Goal: Communication & Community: Share content

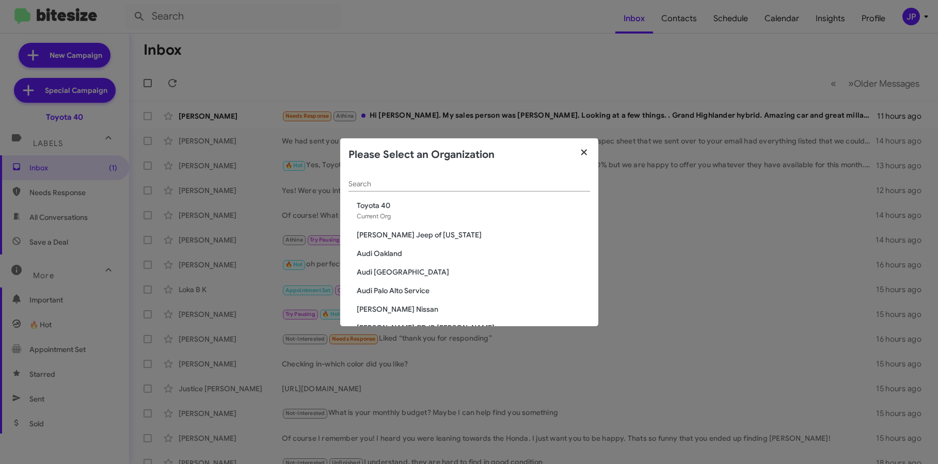
click at [583, 153] on icon "button" at bounding box center [584, 152] width 12 height 9
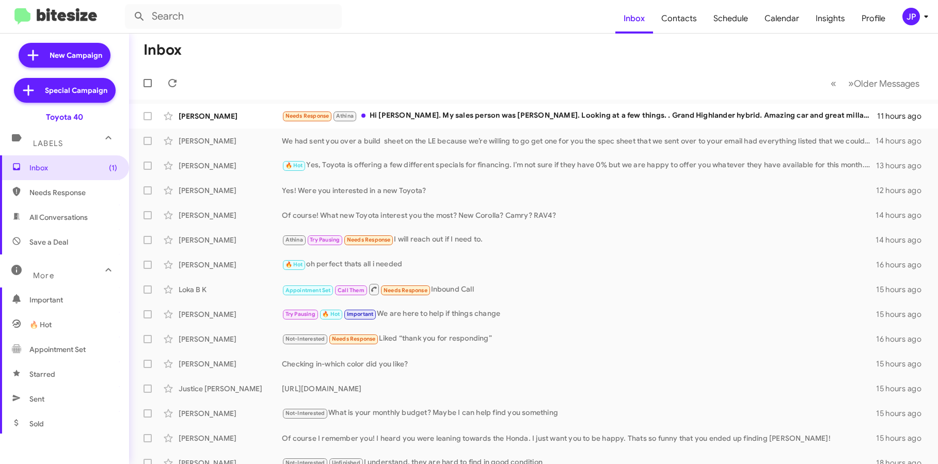
click at [497, 75] on mat-toolbar-row "« Previous » Next Older Messages" at bounding box center [533, 83] width 809 height 33
click at [915, 20] on div "JP" at bounding box center [911, 17] width 18 height 18
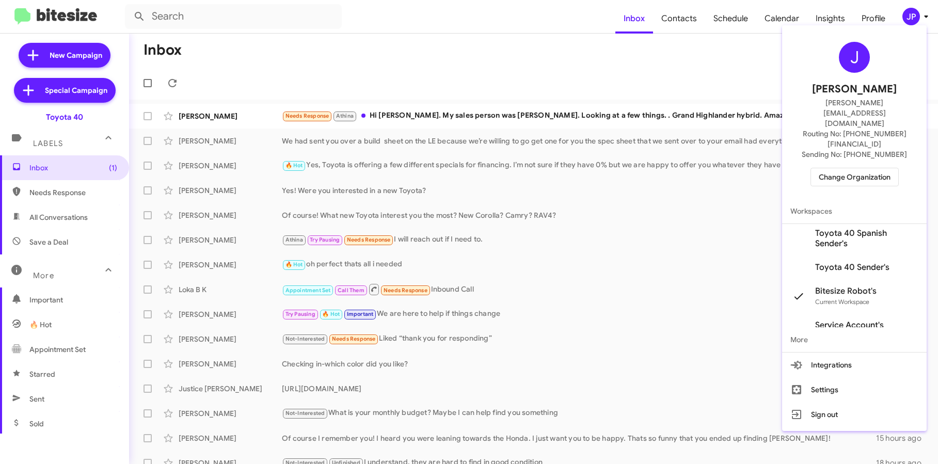
click at [894, 168] on button "Change Organization" at bounding box center [855, 177] width 88 height 19
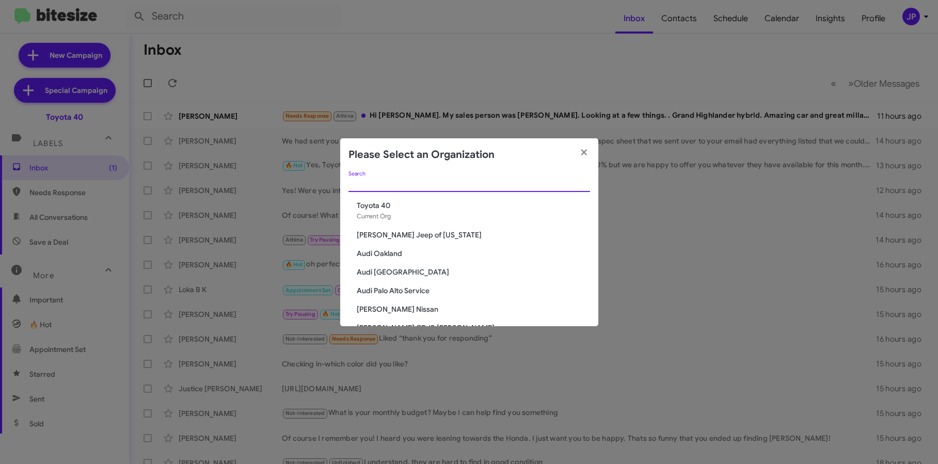
click at [521, 184] on input "Search" at bounding box center [469, 184] width 242 height 8
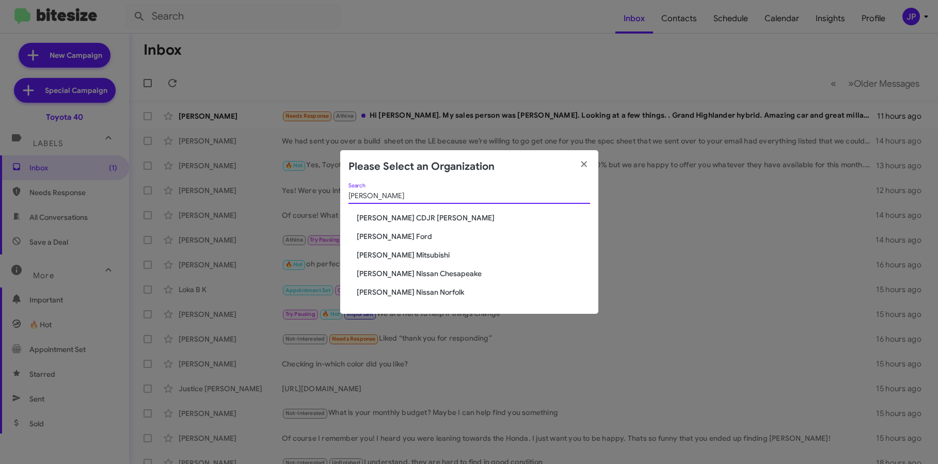
type input "banister"
click at [430, 275] on span "Banister Nissan Chesapeake" at bounding box center [473, 273] width 233 height 10
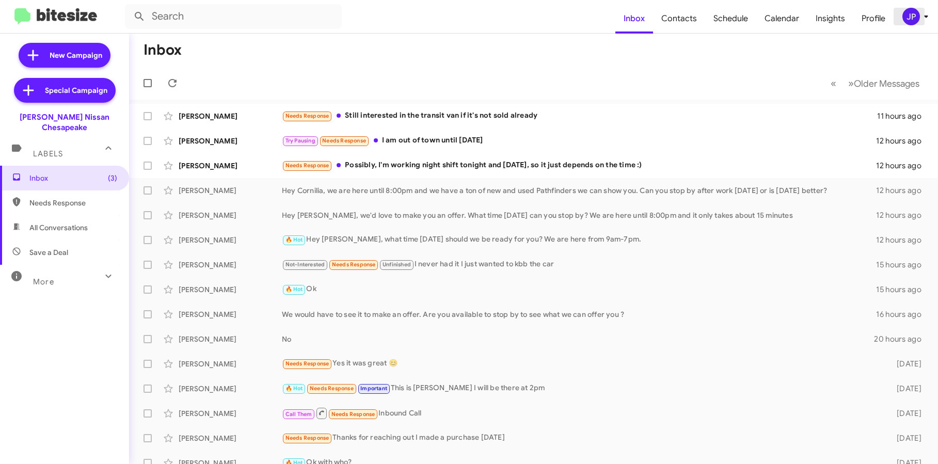
click at [923, 10] on icon at bounding box center [926, 16] width 12 height 12
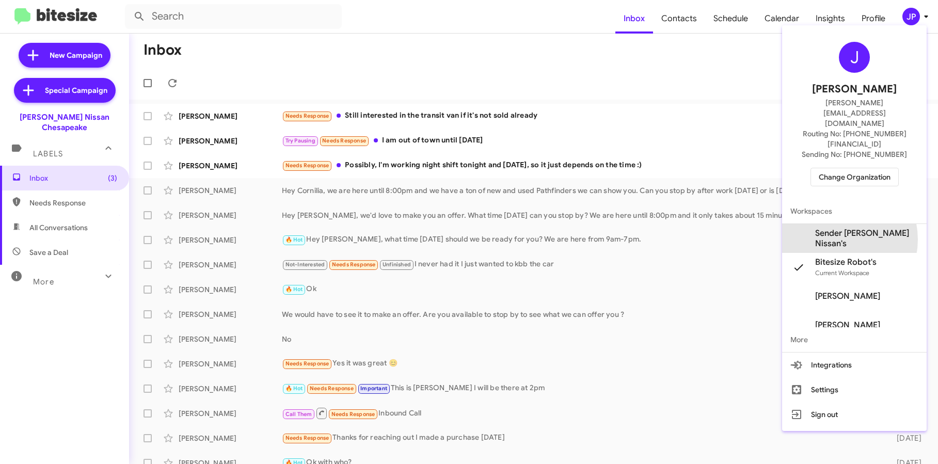
click at [839, 228] on span "Sender Banister Nissan's" at bounding box center [866, 238] width 103 height 21
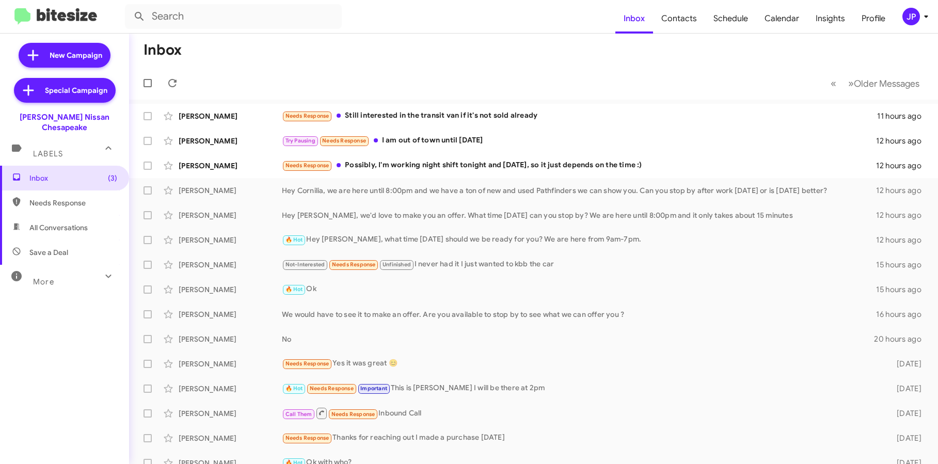
click at [460, 79] on mat-toolbar-row "« Previous » Next Older Messages" at bounding box center [533, 83] width 809 height 33
click at [919, 14] on div "JP" at bounding box center [911, 17] width 18 height 18
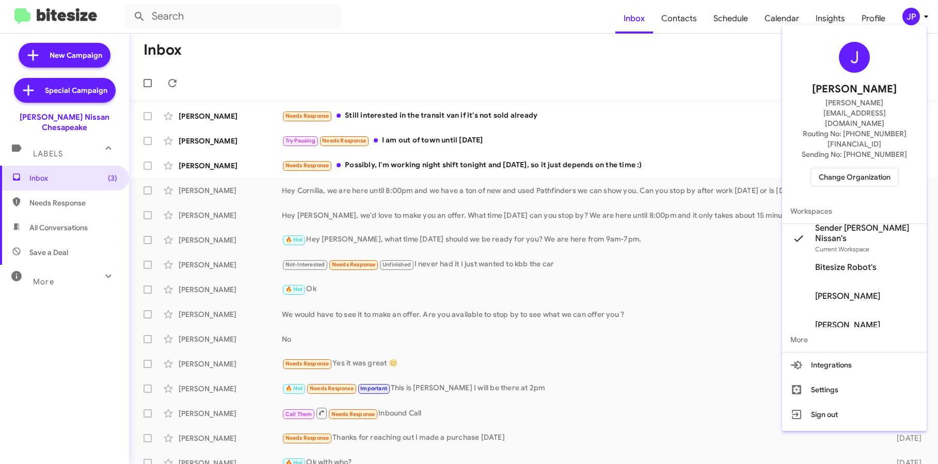
click at [637, 59] on div at bounding box center [469, 232] width 938 height 464
click at [739, 15] on span "Schedule" at bounding box center [730, 19] width 51 height 30
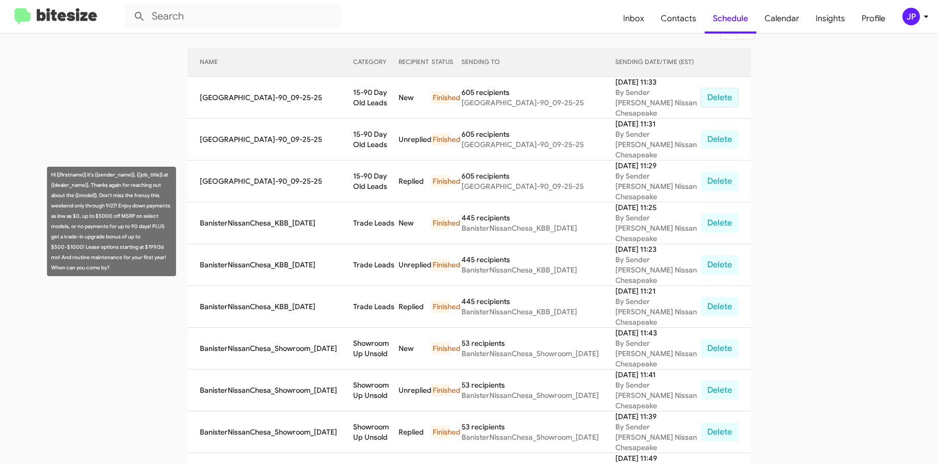
scroll to position [15, 0]
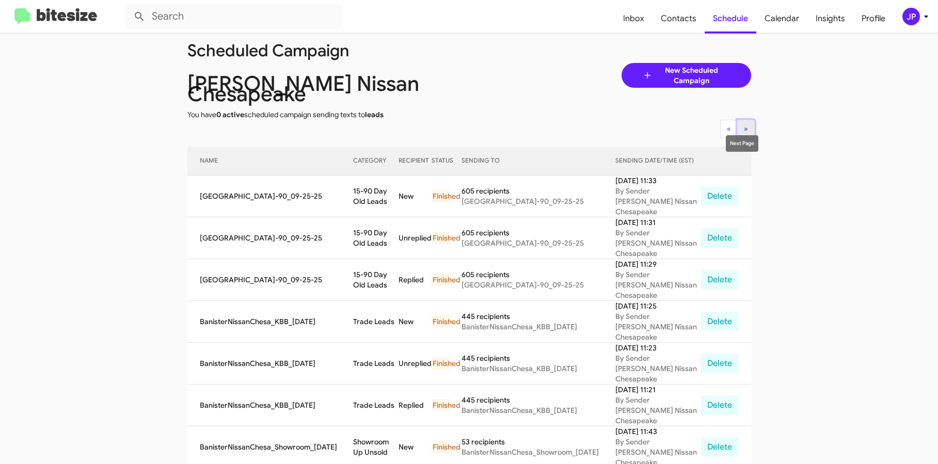
click at [746, 120] on button "» Next" at bounding box center [746, 129] width 18 height 19
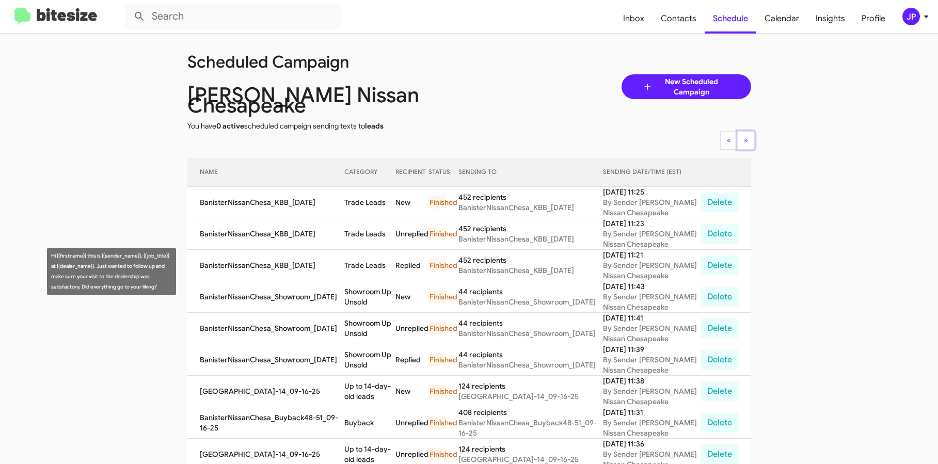
scroll to position [0, 0]
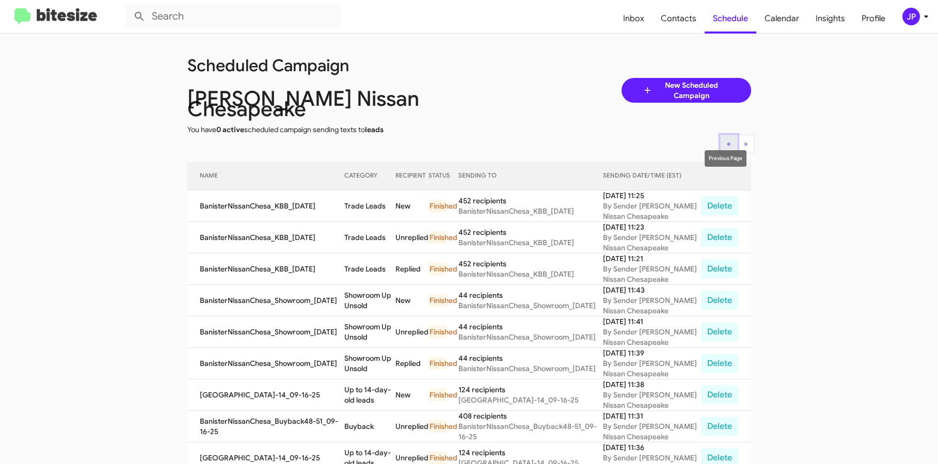
click at [720, 135] on button "« Previous" at bounding box center [729, 144] width 18 height 19
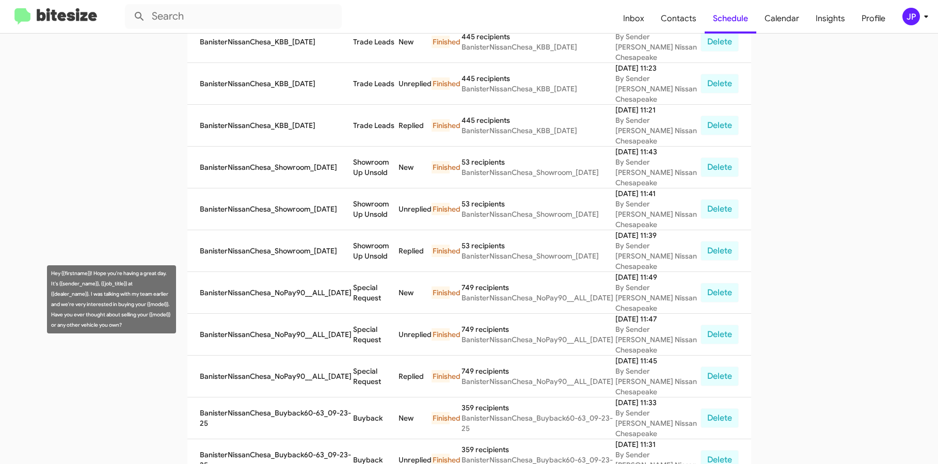
scroll to position [306, 0]
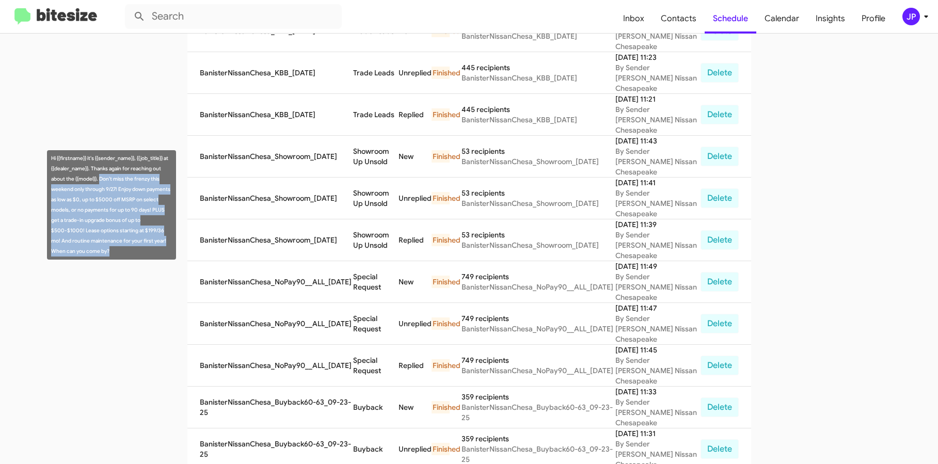
drag, startPoint x: 100, startPoint y: 178, endPoint x: 151, endPoint y: 251, distance: 89.7
click at [151, 251] on div "Hi {{firstname}} it's {{sender_name}}, {{job_title}} at {{dealer_name}}. Thanks…" at bounding box center [111, 204] width 129 height 109
copy div "Don't miss the frenzy this weekend only through 9/27! Enjoy down payments as lo…"
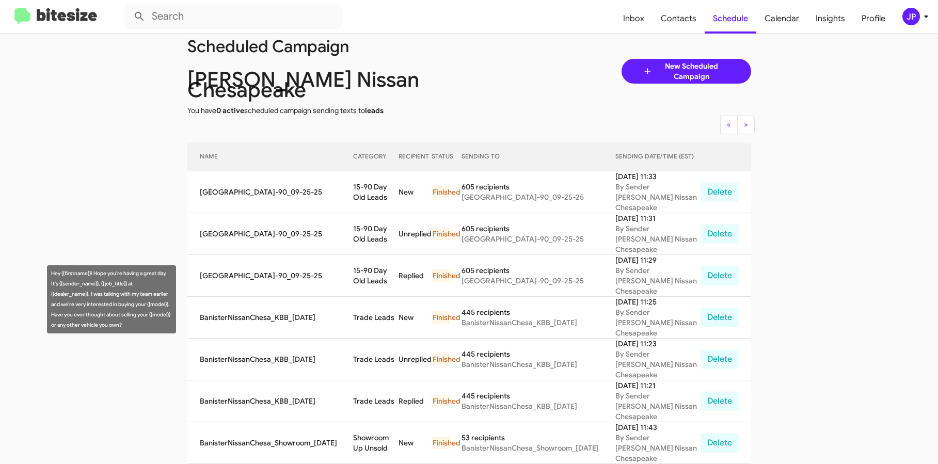
scroll to position [0, 0]
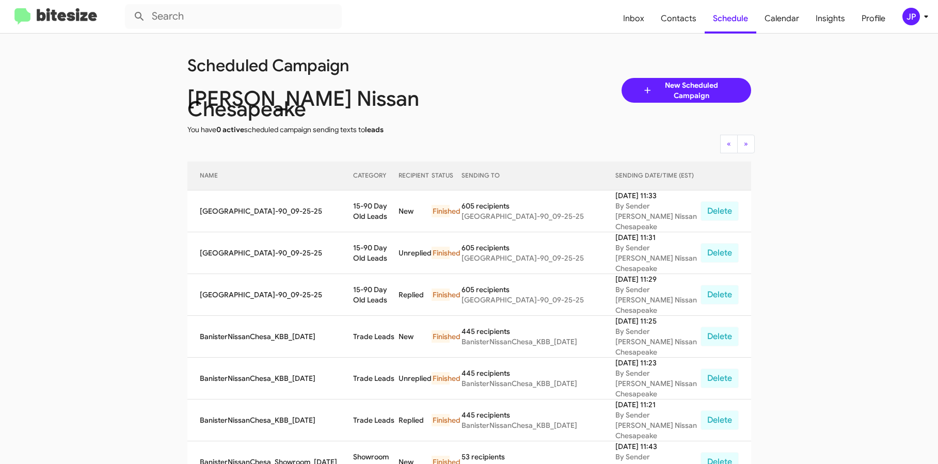
click at [828, 24] on span "Insights" at bounding box center [830, 19] width 46 height 30
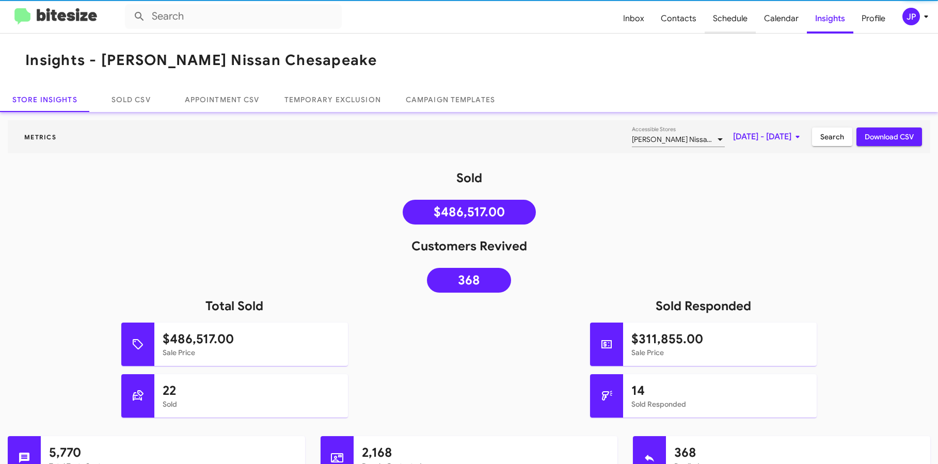
click at [740, 18] on span "Schedule" at bounding box center [730, 19] width 51 height 30
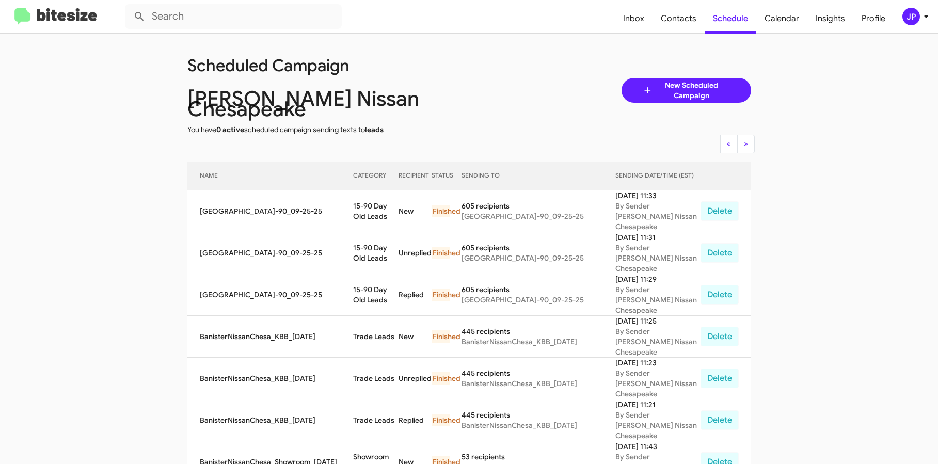
click at [69, 13] on img at bounding box center [55, 16] width 83 height 17
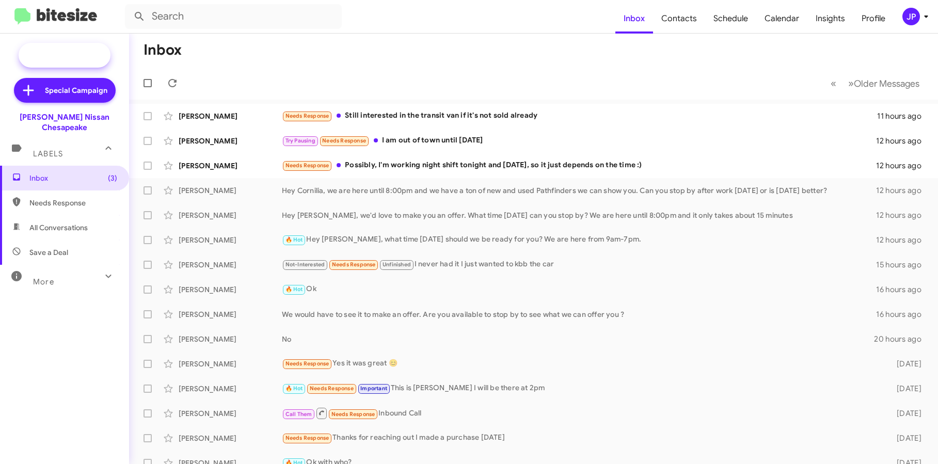
click at [90, 56] on span "New Campaign" at bounding box center [76, 55] width 53 height 10
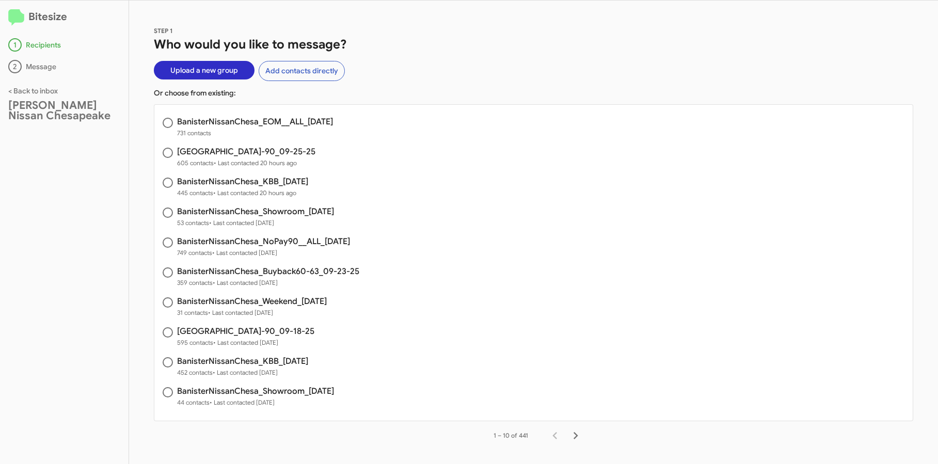
click at [293, 121] on h3 "BanisterNissanChesa_EOM__ALL_09-26-25" at bounding box center [255, 122] width 156 height 8
radio input "true"
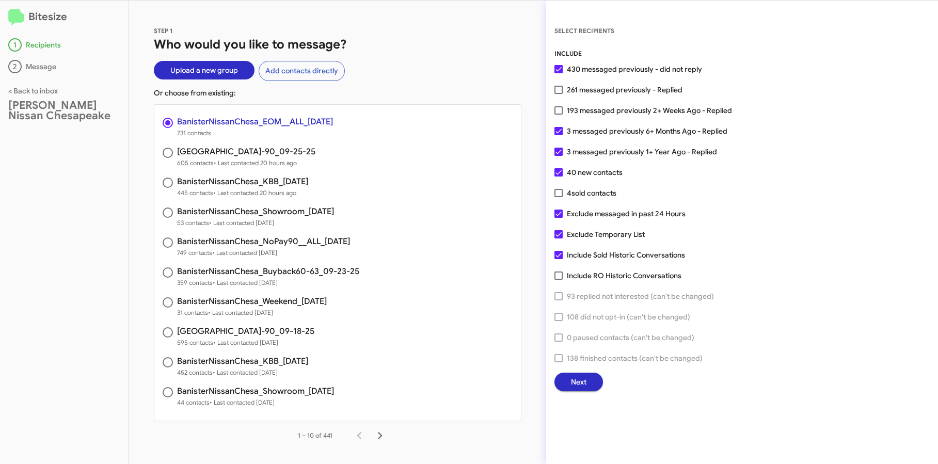
click at [647, 112] on span "193 messaged previously 2+ Weeks Ago - Replied" at bounding box center [649, 110] width 165 height 12
click at [559, 115] on input "193 messaged previously 2+ Weeks Ago - Replied" at bounding box center [558, 115] width 1 height 1
checkbox input "true"
click at [585, 381] on span "Next" at bounding box center [578, 382] width 15 height 19
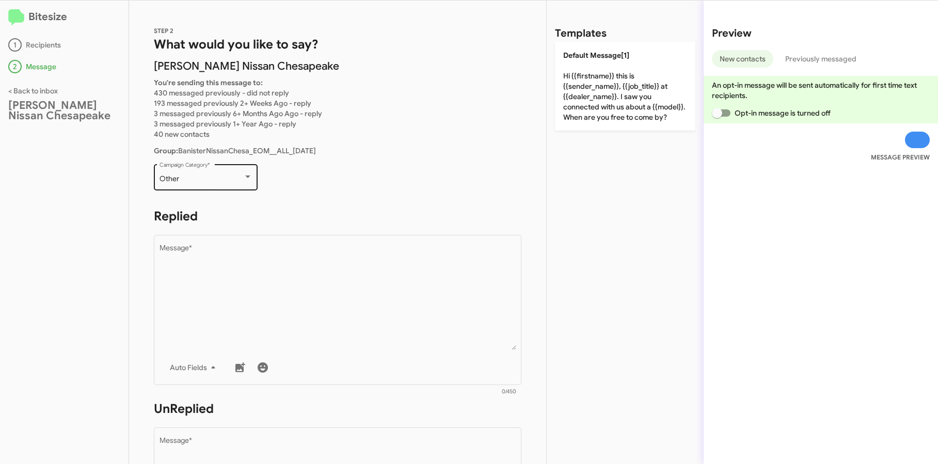
click at [232, 175] on div "Other" at bounding box center [202, 179] width 84 height 8
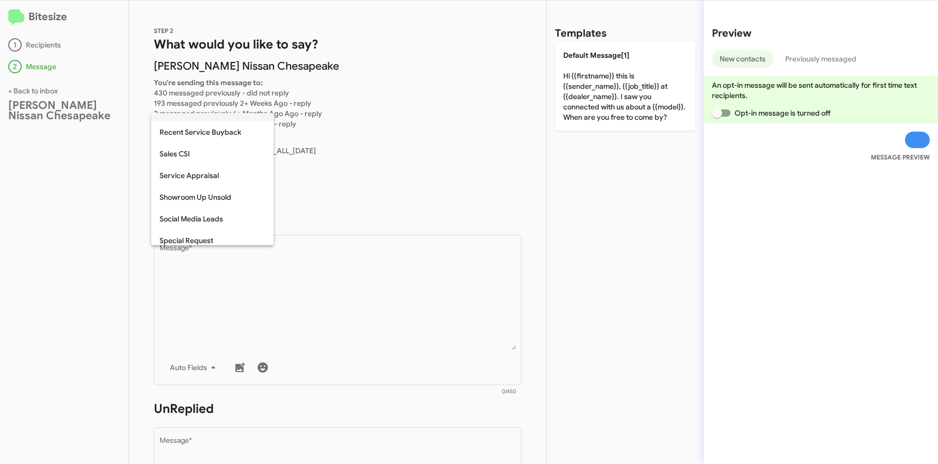
scroll to position [432, 0]
click at [218, 132] on span "Special Request" at bounding box center [213, 126] width 106 height 22
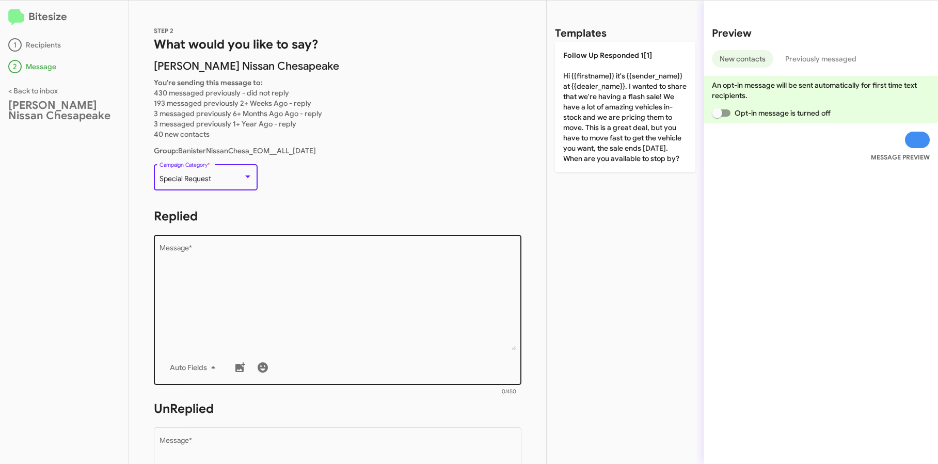
click at [254, 282] on textarea "Message *" at bounding box center [338, 297] width 357 height 105
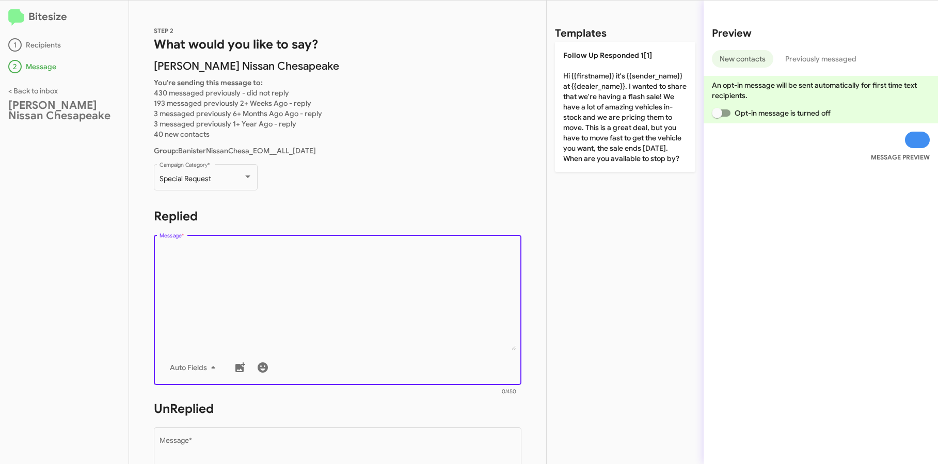
paste textarea "Hi {{firstname}} it's {{sender_name}}, {{job_title}} at {{dealer_name}}. Thanks…"
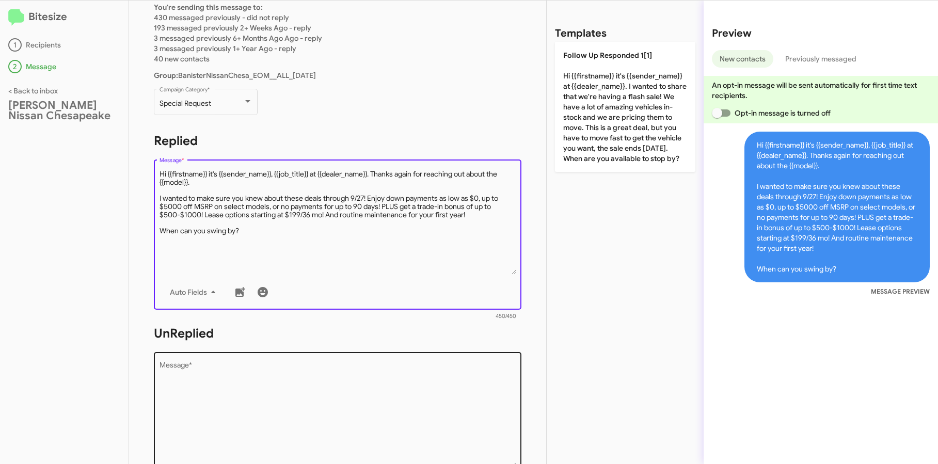
scroll to position [196, 0]
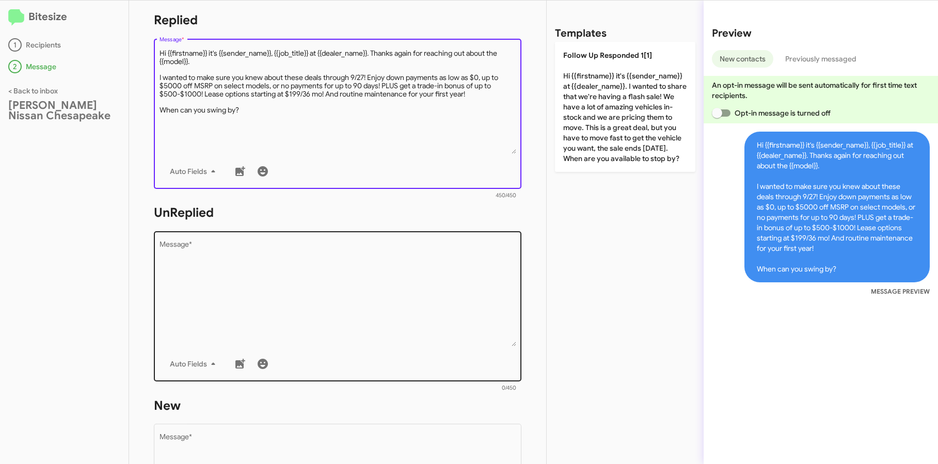
type textarea "Hi {{firstname}} it's {{sender_name}}, {{job_title}} at {{dealer_name}}. Thanks…"
click at [248, 290] on textarea "Message *" at bounding box center [338, 293] width 357 height 105
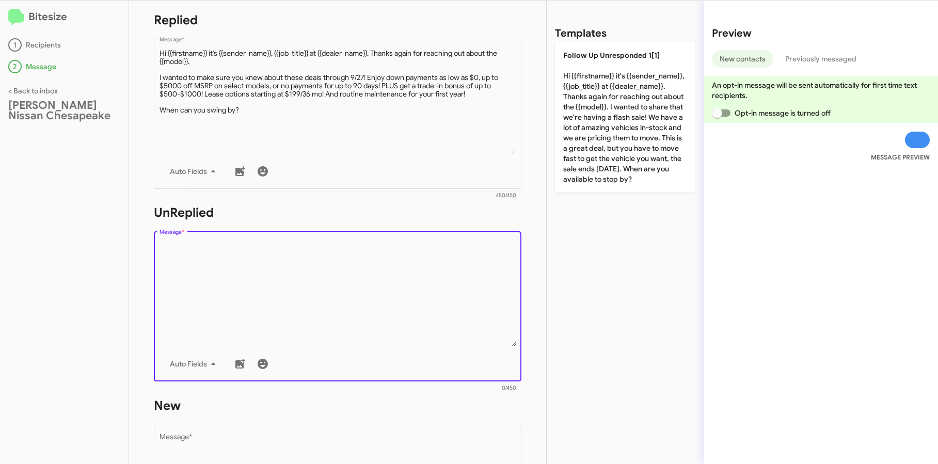
paste textarea "Hi {{firstname}} it's {{sender_name}}, {{job_title}} at {{dealer_name}}. Thanks…"
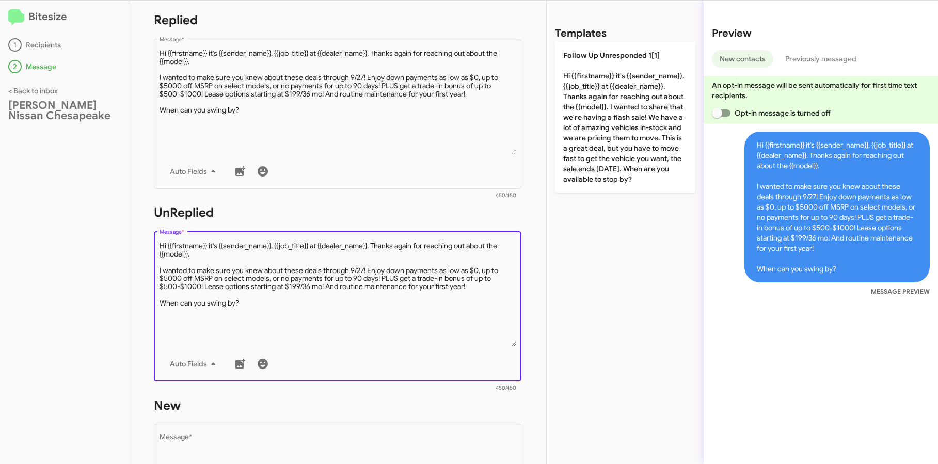
scroll to position [378, 0]
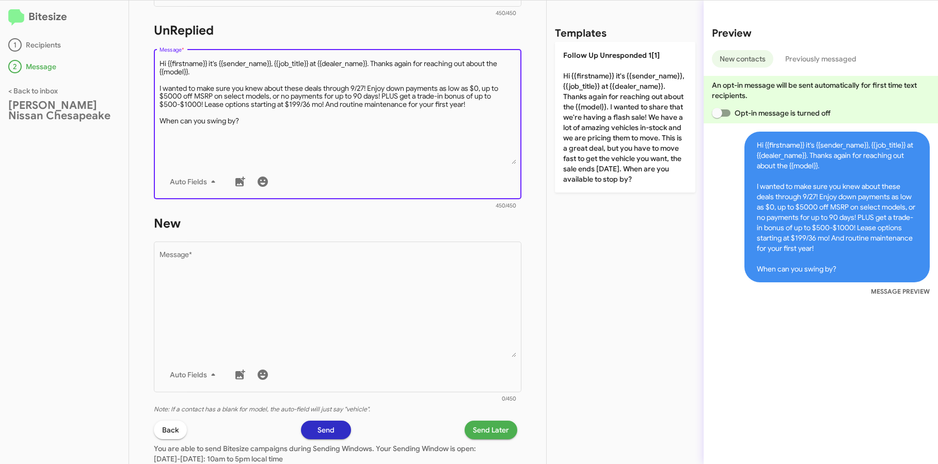
type textarea "Hi {{firstname}} it's {{sender_name}}, {{job_title}} at {{dealer_name}}. Thanks…"
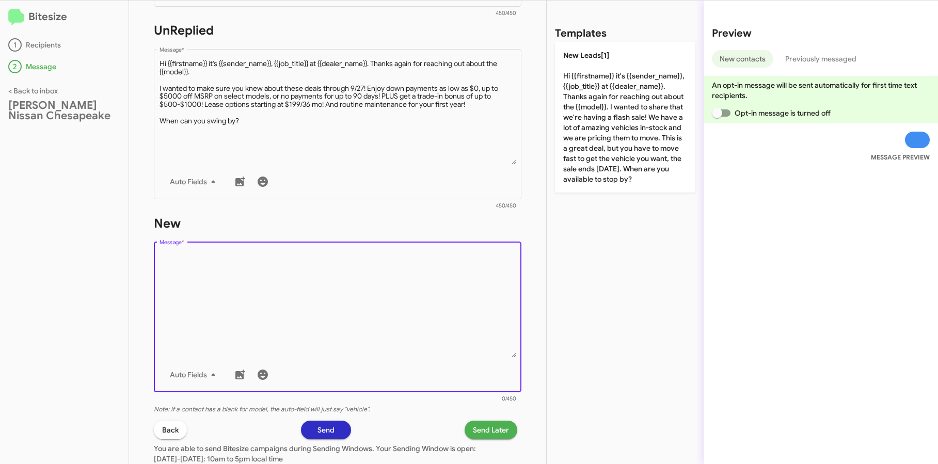
click at [248, 291] on textarea "Message *" at bounding box center [338, 304] width 357 height 105
paste textarea "Hi {{firstname}} it's {{sender_name}}, {{job_title}} at {{dealer_name}}. Thanks…"
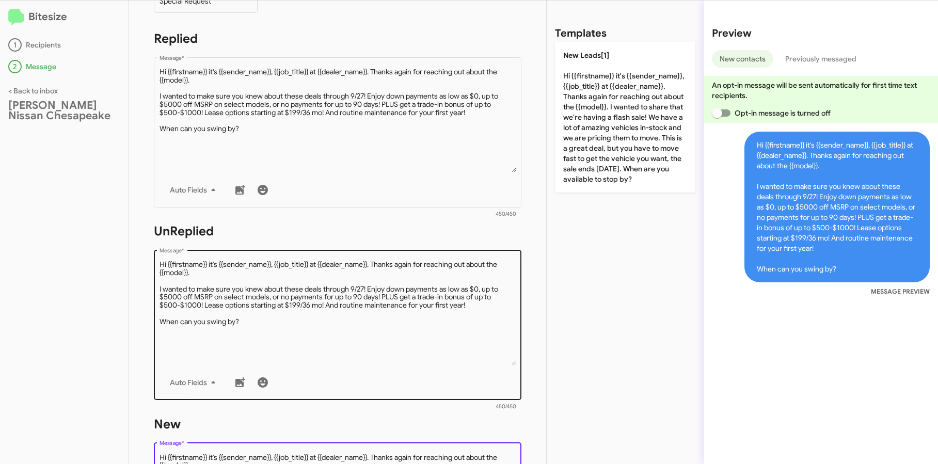
scroll to position [94, 0]
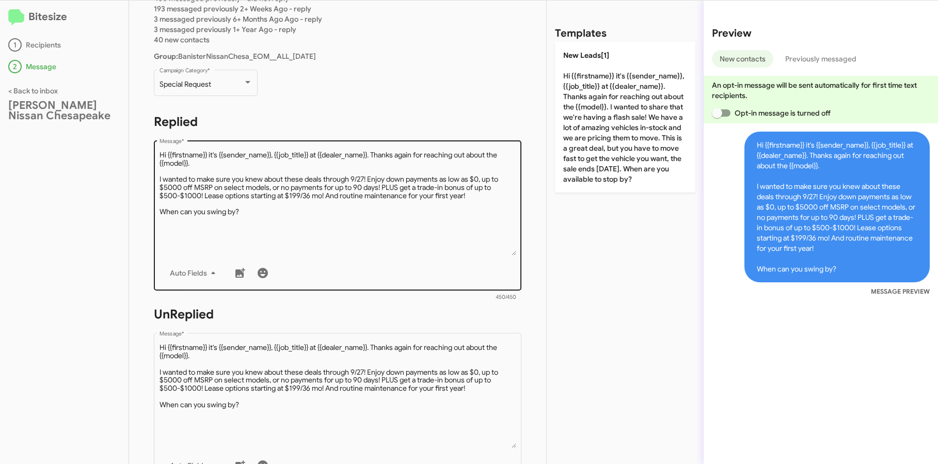
type textarea "Hi {{firstname}} it's {{sender_name}}, {{job_title}} at {{dealer_name}}. Thanks…"
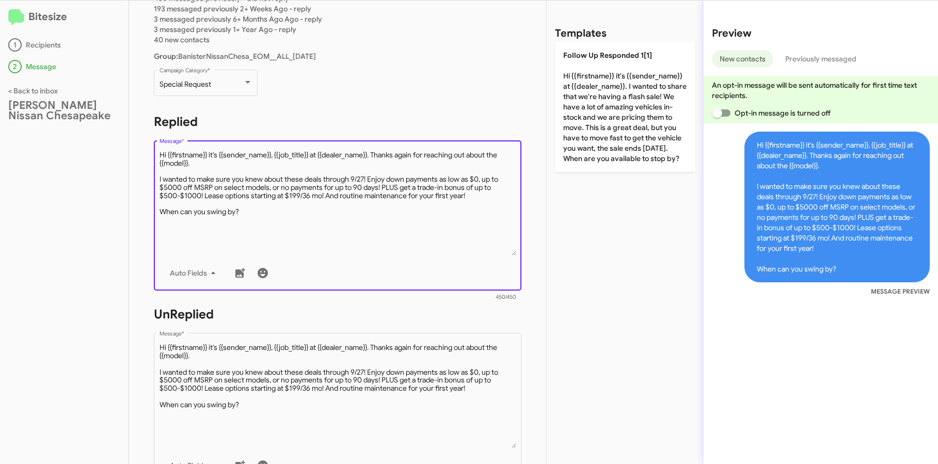
drag, startPoint x: 194, startPoint y: 166, endPoint x: 375, endPoint y: 155, distance: 181.0
click at [375, 155] on textarea "Message *" at bounding box center [338, 202] width 357 height 105
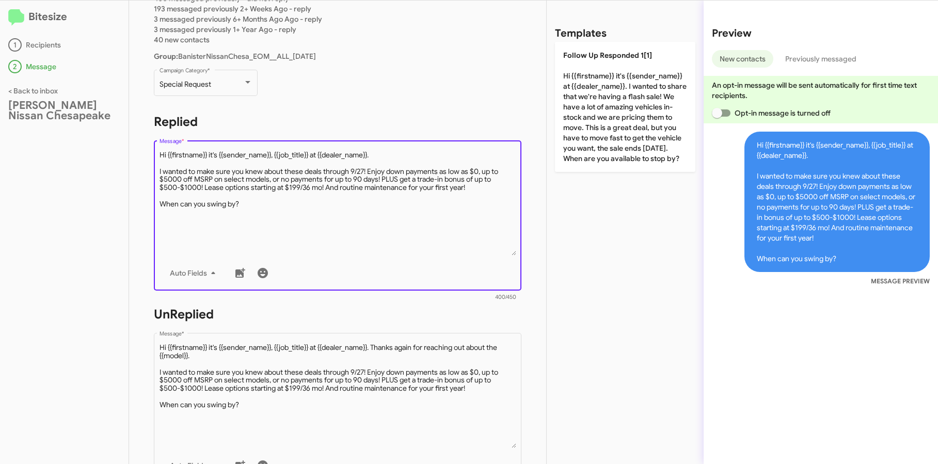
drag, startPoint x: 310, startPoint y: 152, endPoint x: 277, endPoint y: 154, distance: 33.6
click at [277, 154] on textarea "Message *" at bounding box center [338, 202] width 357 height 105
click at [414, 210] on textarea "Message *" at bounding box center [338, 202] width 357 height 105
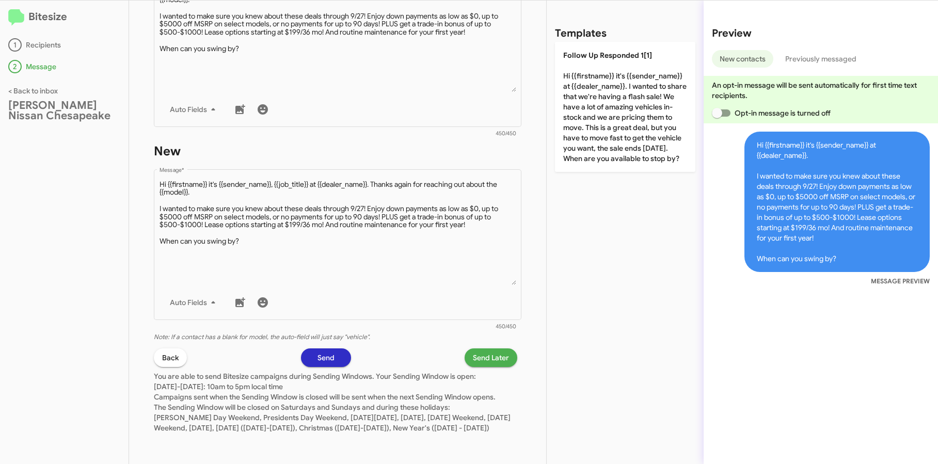
type textarea "Hi {{firstname}} it's {{sender_name}} at {{dealer_name}}. I wanted to make sure…"
click at [490, 350] on span "Send Later" at bounding box center [491, 357] width 36 height 19
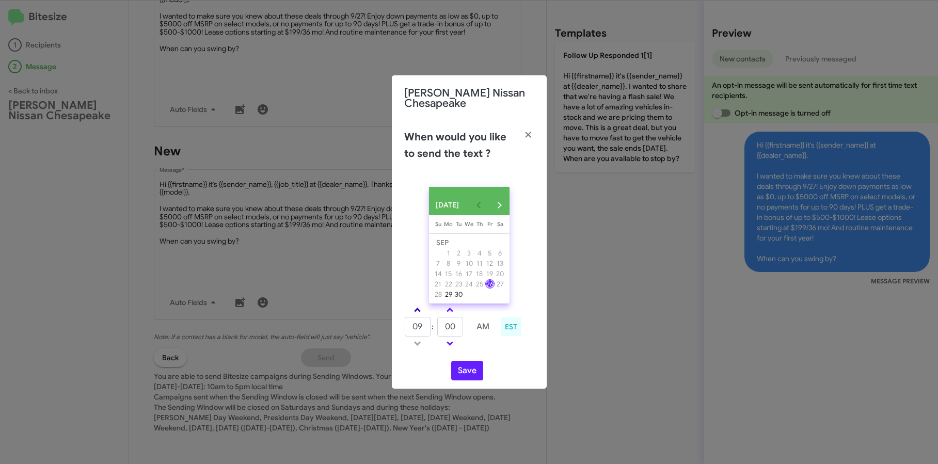
click at [420, 309] on link at bounding box center [417, 310] width 18 height 12
type input "11"
click at [445, 312] on link at bounding box center [450, 310] width 18 height 12
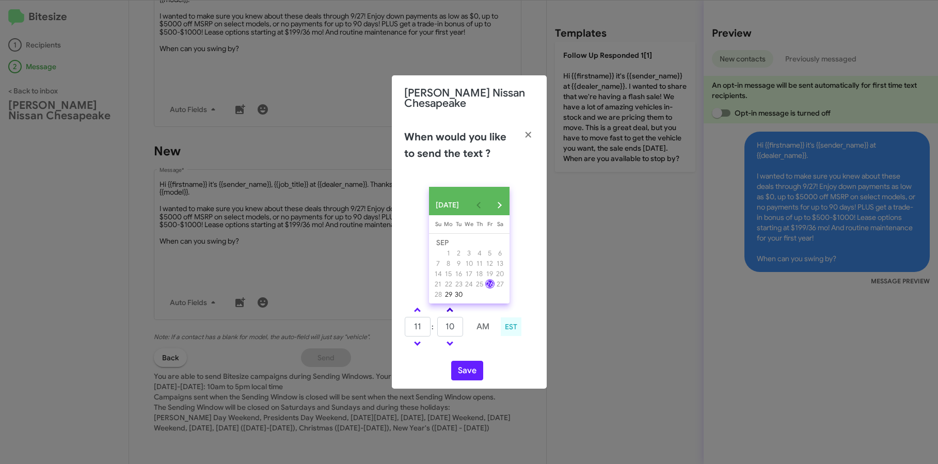
click at [445, 312] on link at bounding box center [450, 310] width 18 height 12
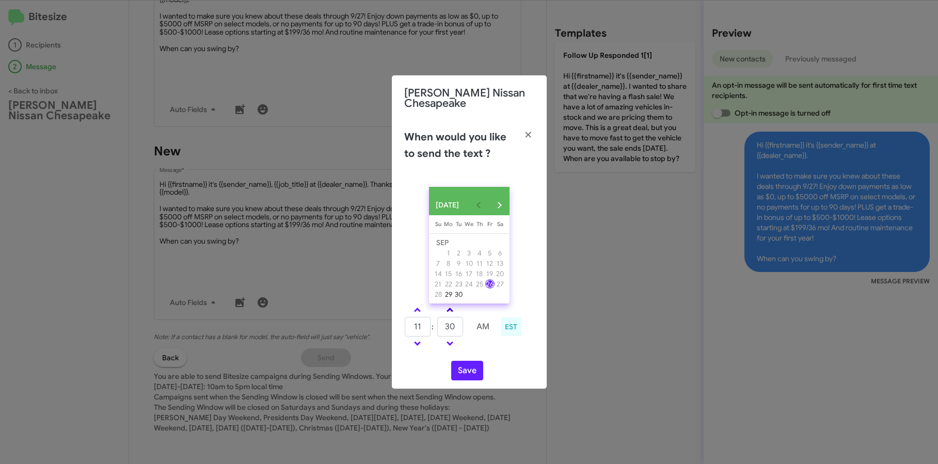
type input "35"
click at [528, 130] on icon "button" at bounding box center [528, 134] width 12 height 9
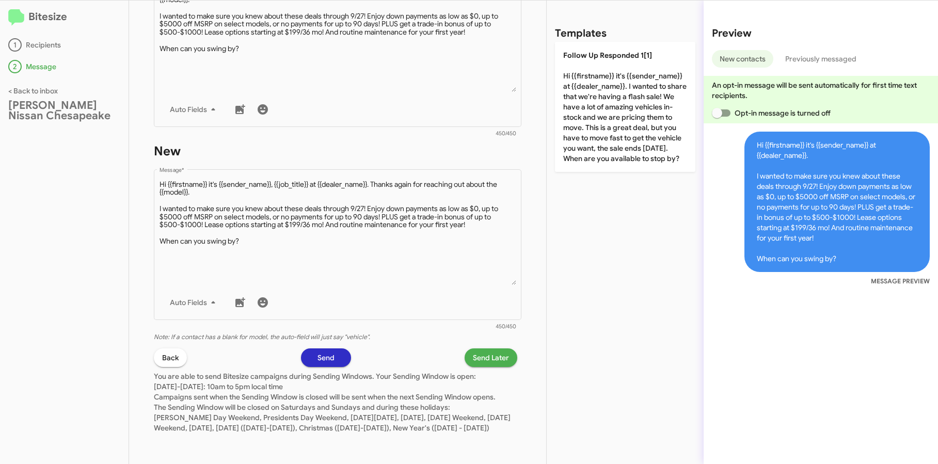
click at [491, 354] on span "Send Later" at bounding box center [491, 357] width 36 height 19
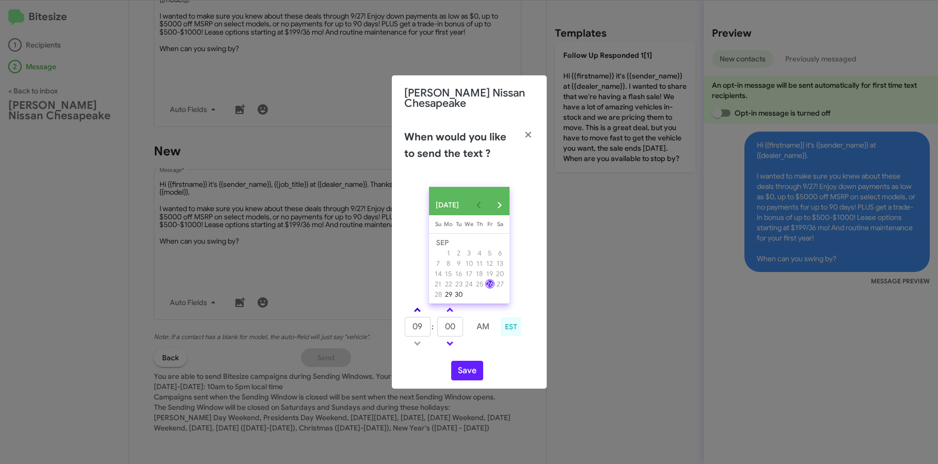
click at [418, 311] on link at bounding box center [417, 310] width 18 height 12
type input "11"
click at [450, 312] on span at bounding box center [450, 311] width 7 height 7
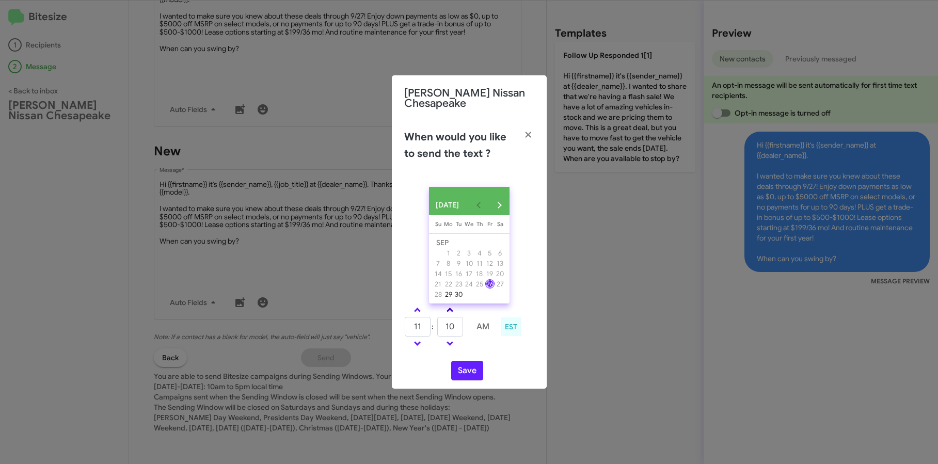
click at [450, 312] on span at bounding box center [450, 311] width 7 height 7
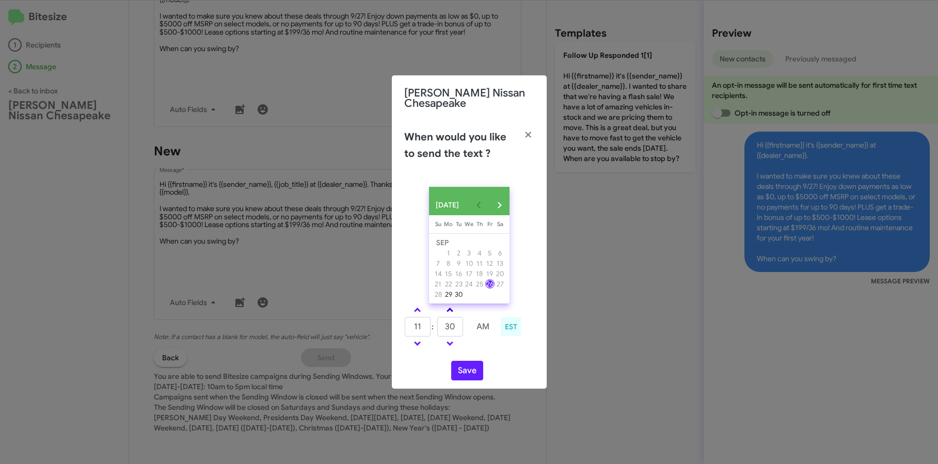
type input "35"
click at [470, 385] on div "SEP 2025 Sunday Su Monday Mo Tuesday Tu Wednesday We Thursday Th Friday Fr Satu…" at bounding box center [469, 284] width 155 height 210
click at [471, 374] on button "Save" at bounding box center [467, 371] width 32 height 20
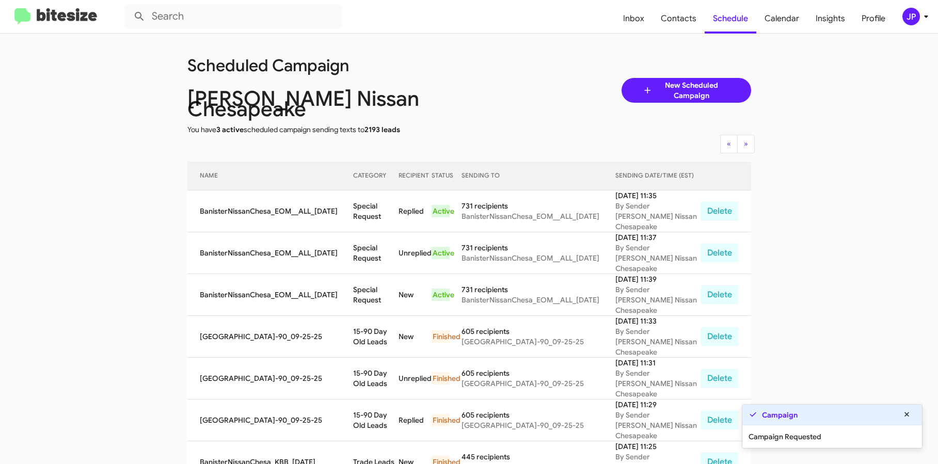
click at [68, 20] on img at bounding box center [55, 16] width 83 height 17
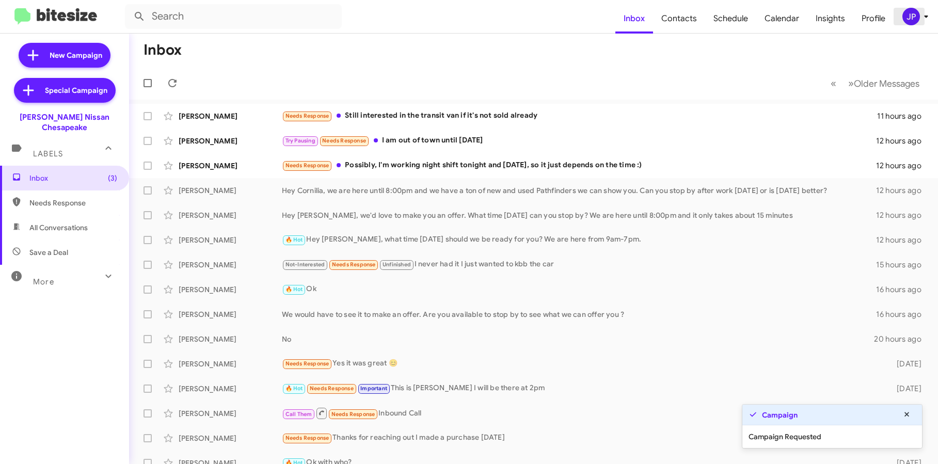
click at [918, 20] on div "JP" at bounding box center [911, 17] width 18 height 18
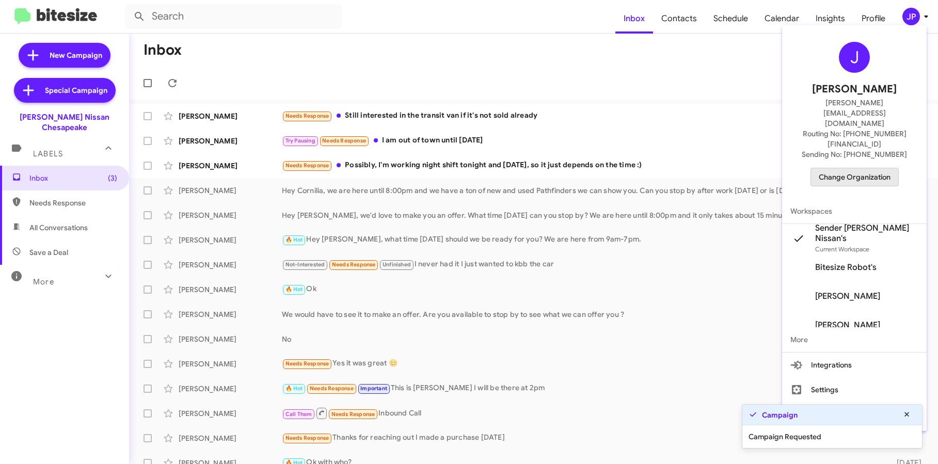
click at [856, 168] on span "Change Organization" at bounding box center [855, 177] width 72 height 18
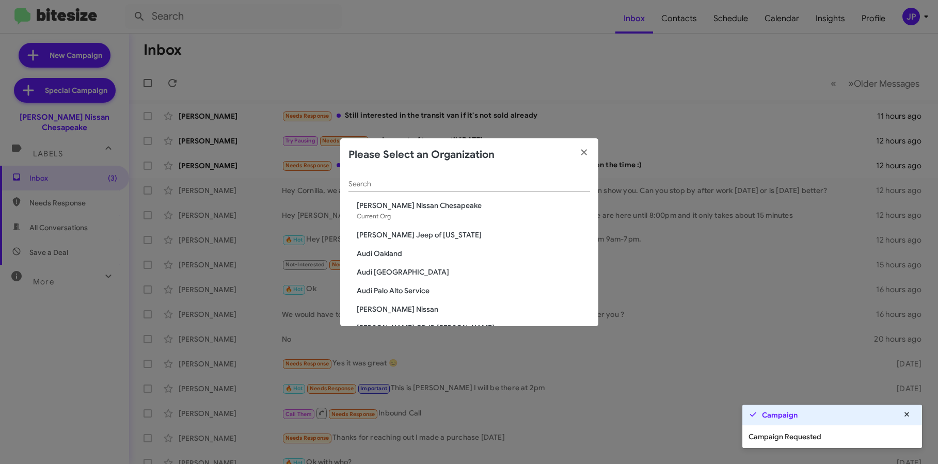
click at [445, 184] on input "Search" at bounding box center [469, 184] width 242 height 8
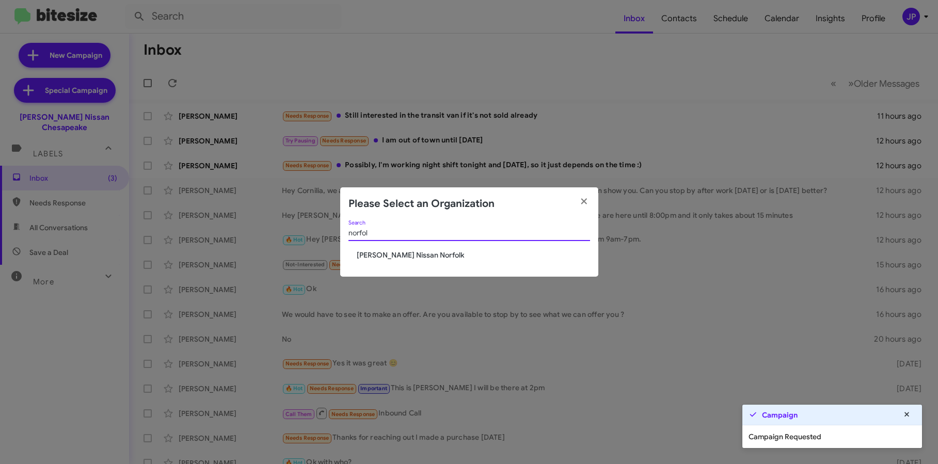
type input "norfol"
click at [363, 256] on span "Banister Nissan Norfolk" at bounding box center [473, 255] width 233 height 10
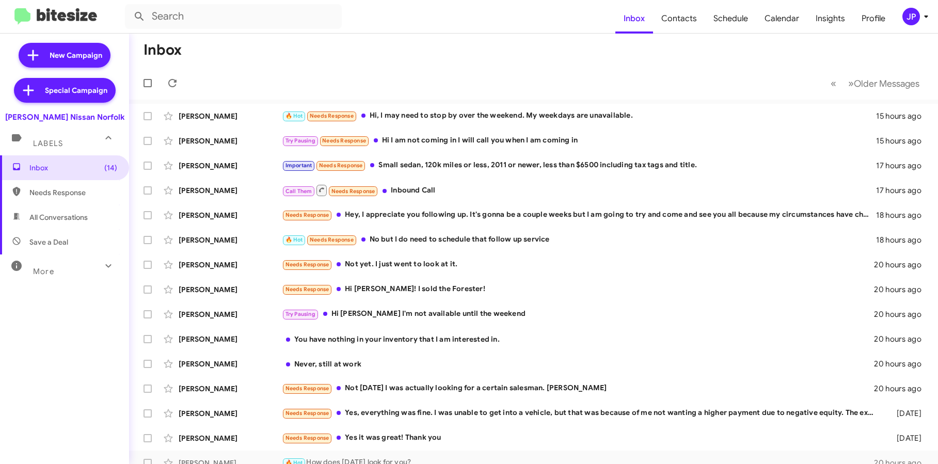
click at [905, 12] on div "JP" at bounding box center [911, 17] width 18 height 18
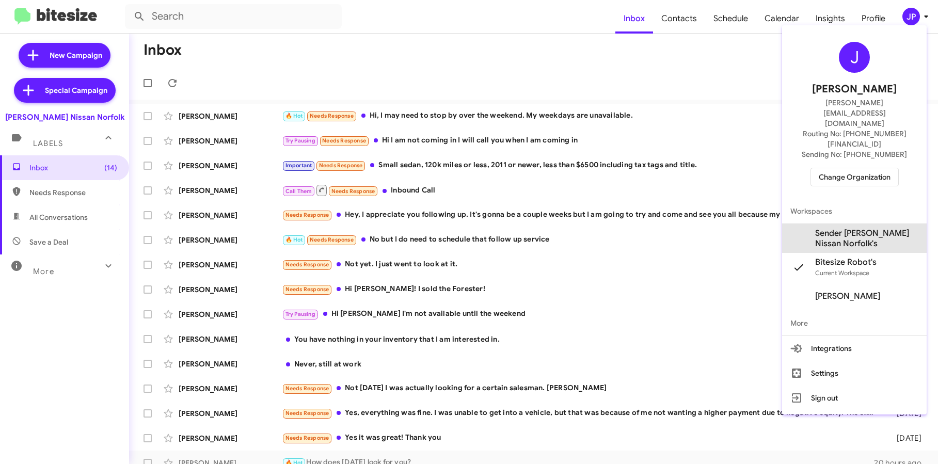
click at [833, 228] on span "Sender Banister Nissan Norfolk's" at bounding box center [866, 238] width 103 height 21
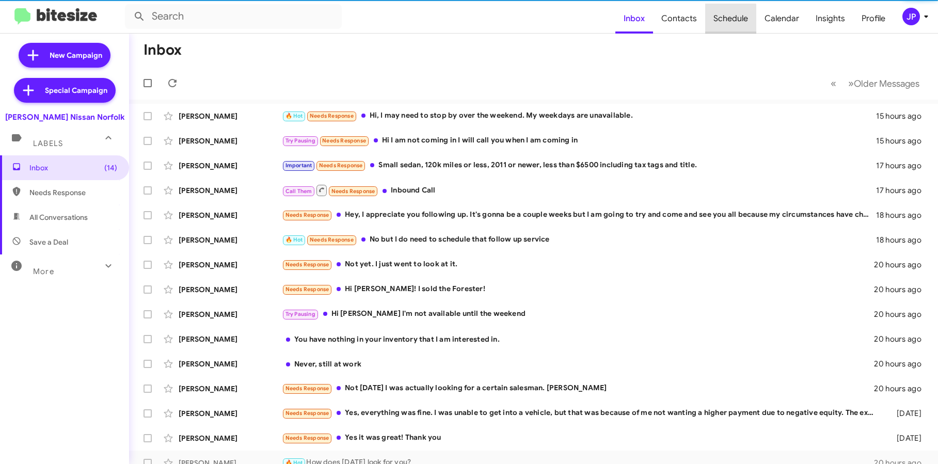
click at [727, 21] on span "Schedule" at bounding box center [730, 19] width 51 height 30
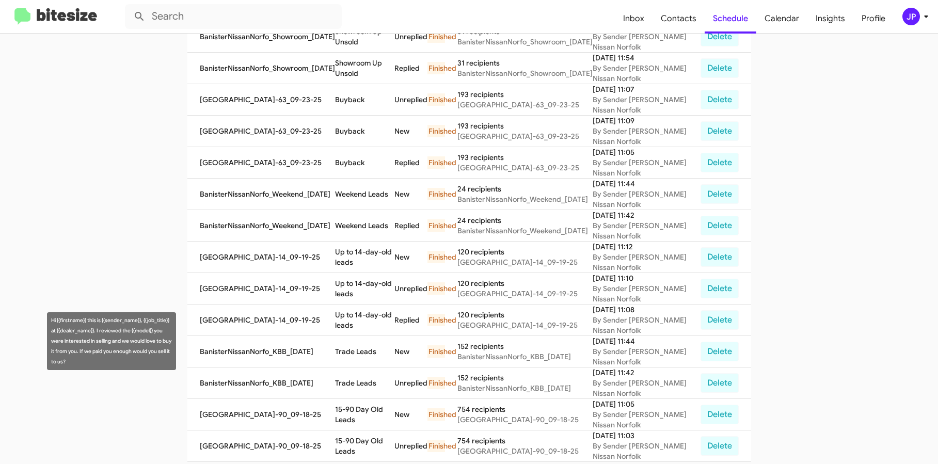
scroll to position [9, 0]
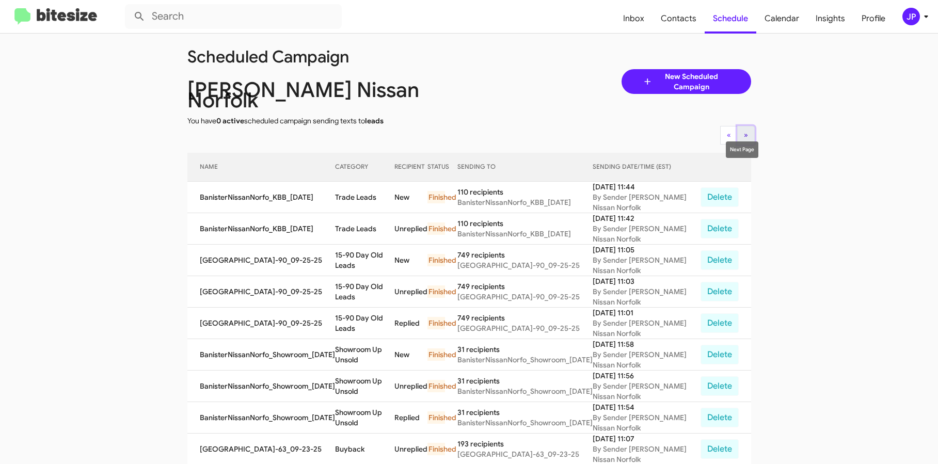
click at [746, 129] on button "» Next" at bounding box center [746, 135] width 18 height 19
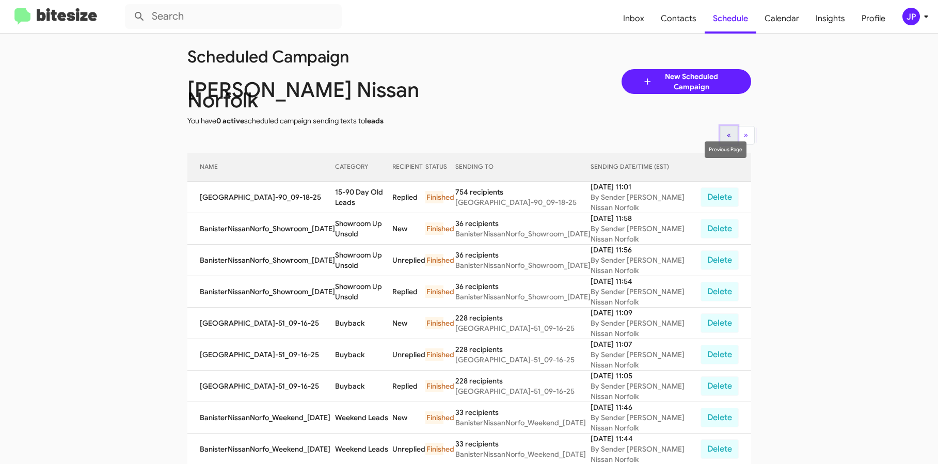
click at [722, 126] on button "« Previous" at bounding box center [729, 135] width 18 height 19
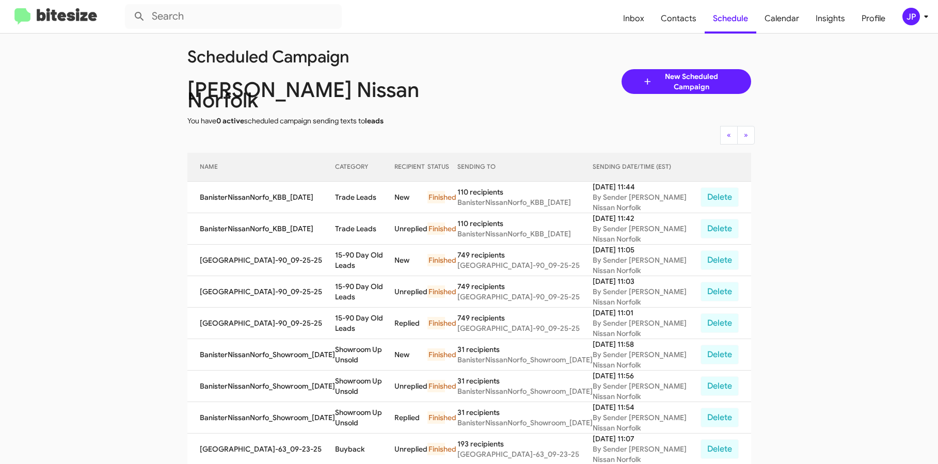
click at [79, 21] on img at bounding box center [55, 16] width 83 height 17
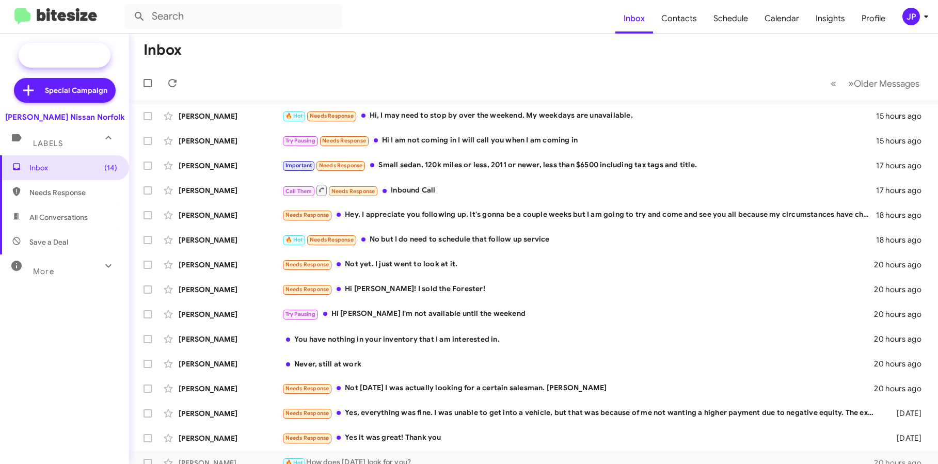
click at [55, 62] on span "New Campaign" at bounding box center [65, 55] width 92 height 25
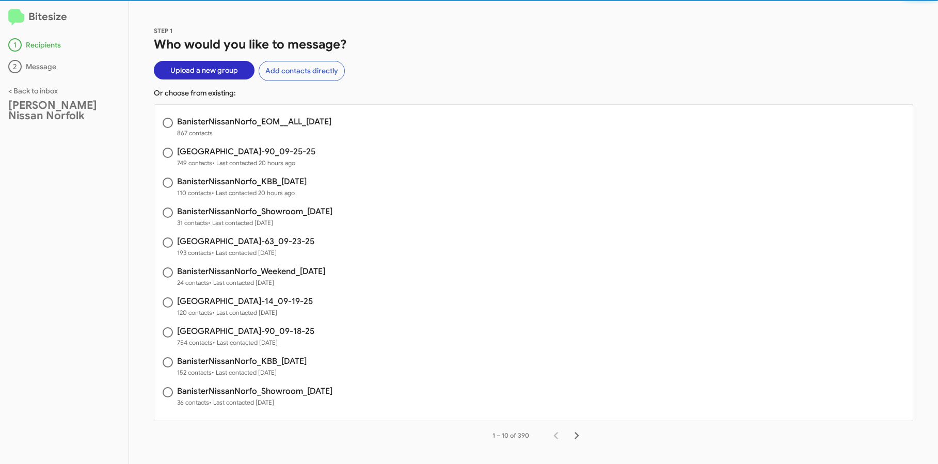
click at [306, 114] on span "BanisterNissanNorfo_EOM__ALL_09-26-25 867 contacts" at bounding box center [533, 128] width 758 height 30
radio input "true"
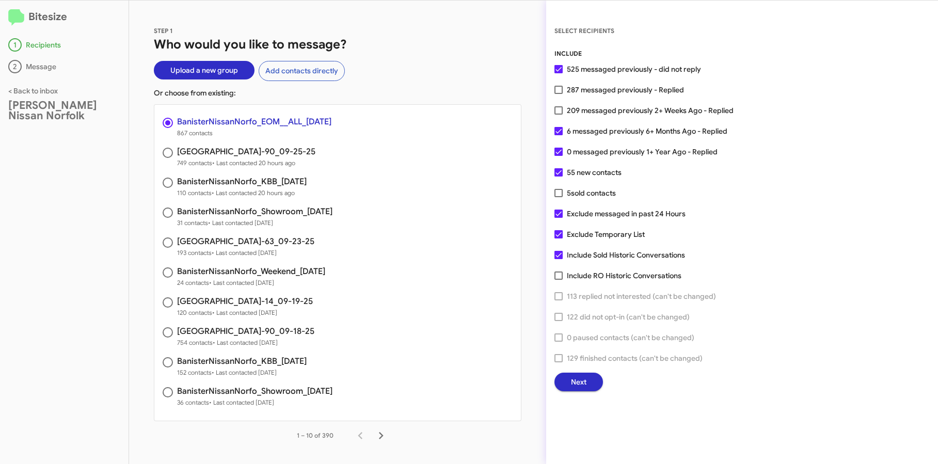
click at [710, 109] on span "209 messaged previously 2+ Weeks Ago - Replied" at bounding box center [650, 110] width 167 height 12
click at [559, 115] on input "209 messaged previously 2+ Weeks Ago - Replied" at bounding box center [558, 115] width 1 height 1
checkbox input "true"
click at [567, 383] on button "Next" at bounding box center [579, 382] width 49 height 19
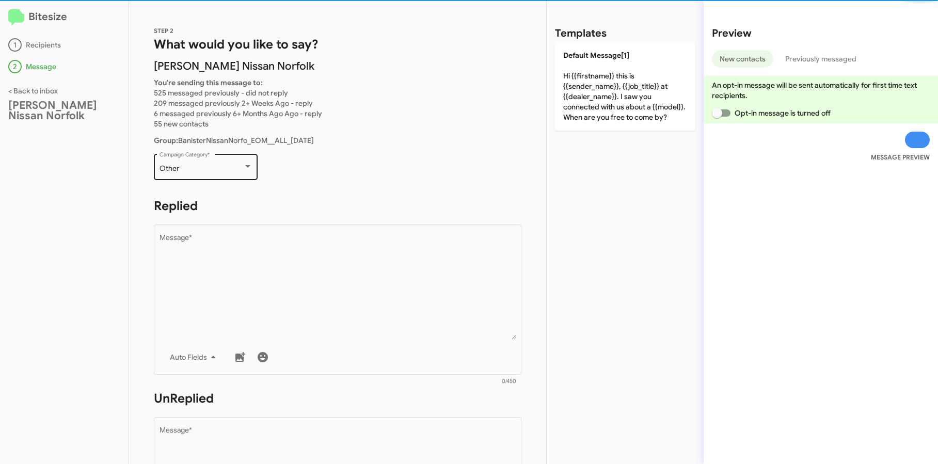
click at [242, 156] on div "Other Campaign Category *" at bounding box center [206, 166] width 93 height 28
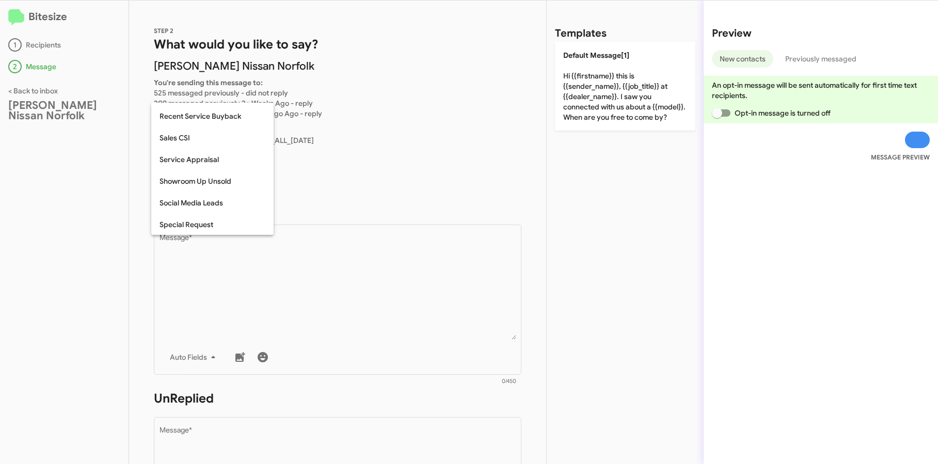
scroll to position [432, 0]
click at [226, 124] on span "Special Request" at bounding box center [213, 116] width 106 height 22
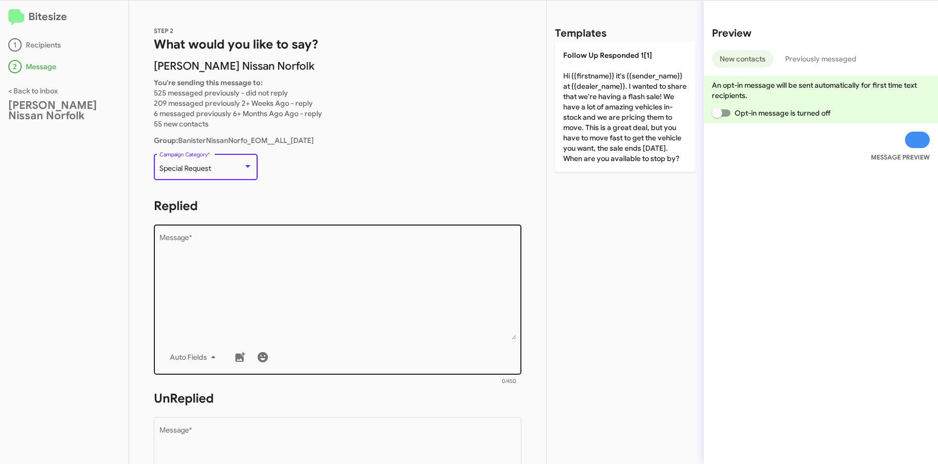
click at [330, 262] on textarea "Message *" at bounding box center [338, 286] width 357 height 105
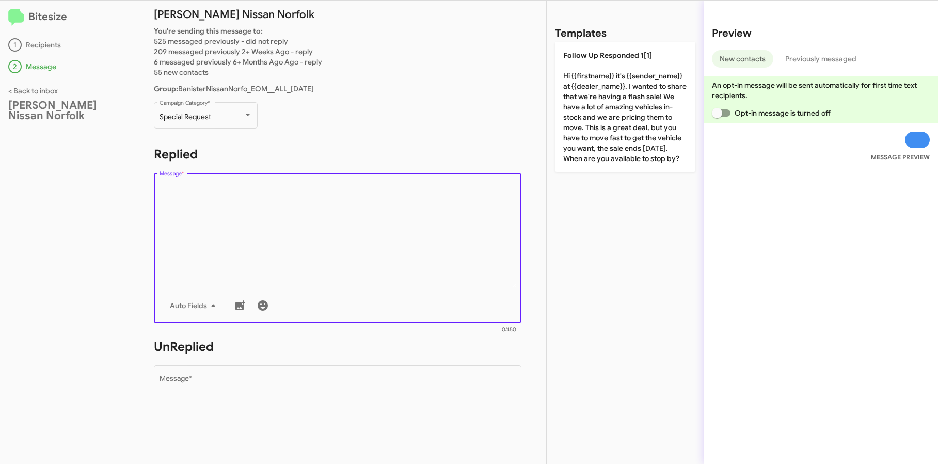
scroll to position [66, 0]
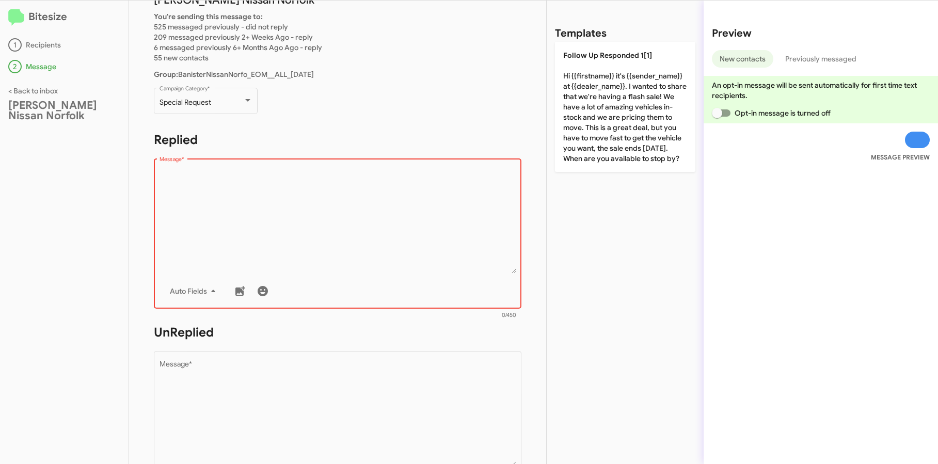
click at [201, 163] on div "Drop image here to insert Auto Fields Message *" at bounding box center [338, 232] width 357 height 152
paste textarea "Hi {{firstname}} it's {{sender_name}}, {{job_title}} at {{dealer_name}}. Thanks…"
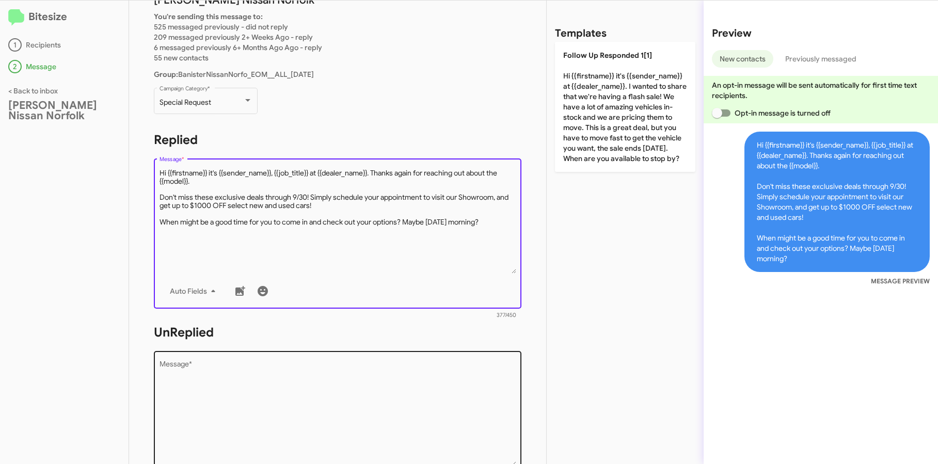
type textarea "Hi {{firstname}} it's {{sender_name}}, {{job_title}} at {{dealer_name}}. Thanks…"
click at [248, 402] on textarea "Message *" at bounding box center [338, 413] width 357 height 105
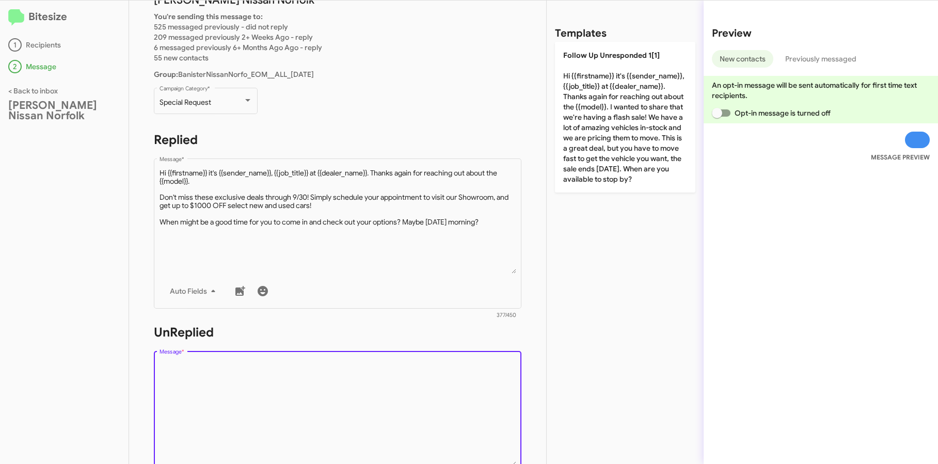
paste textarea "Hi {{firstname}} it's {{sender_name}}, {{job_title}} at {{dealer_name}}. Thanks…"
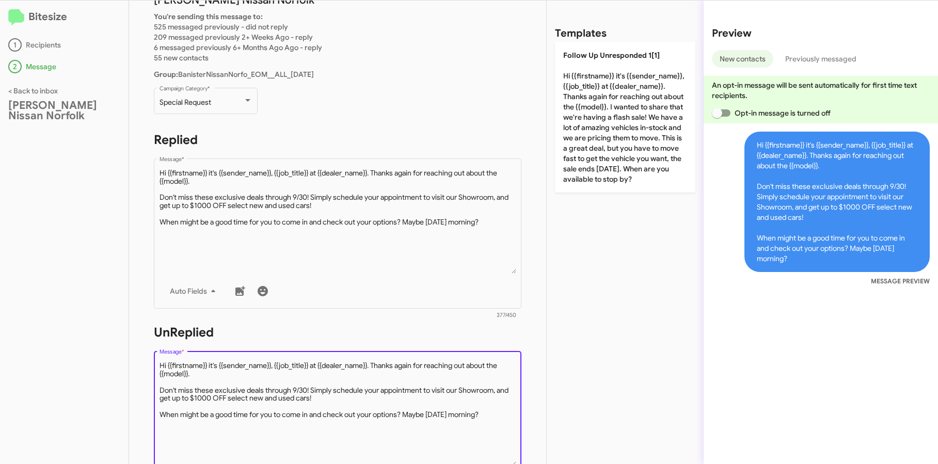
scroll to position [370, 0]
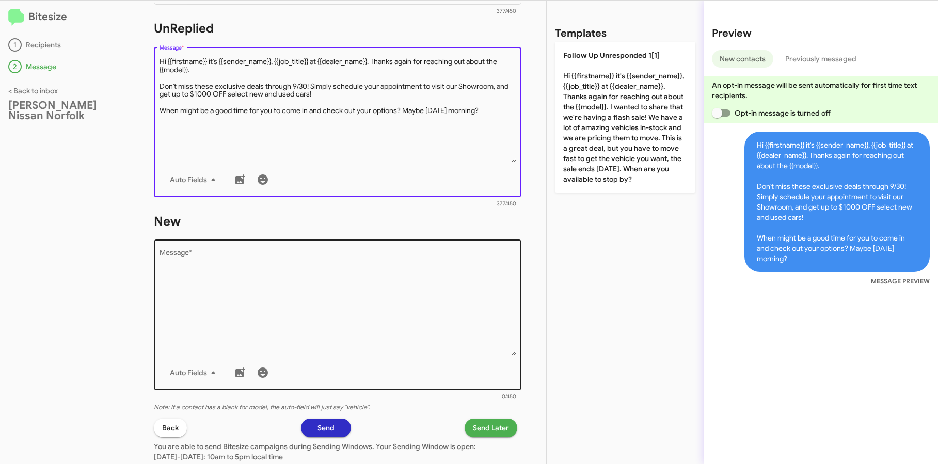
type textarea "Hi {{firstname}} it's {{sender_name}}, {{job_title}} at {{dealer_name}}. Thanks…"
click at [192, 284] on textarea "Message *" at bounding box center [338, 302] width 357 height 105
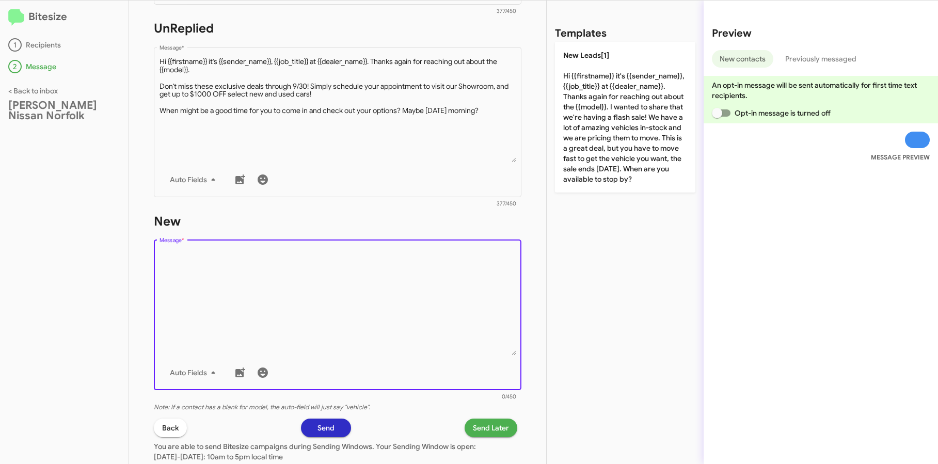
paste textarea "Hi {{firstname}} it's {{sender_name}}, {{job_title}} at {{dealer_name}}. Thanks…"
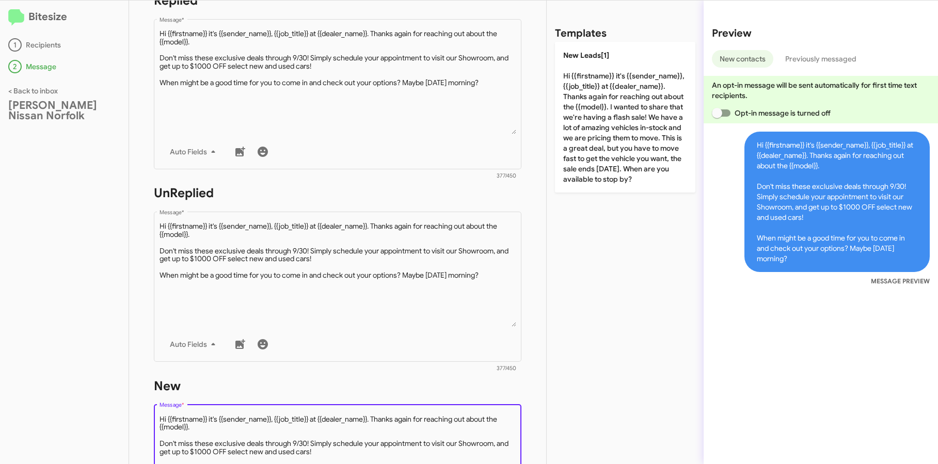
scroll to position [21, 0]
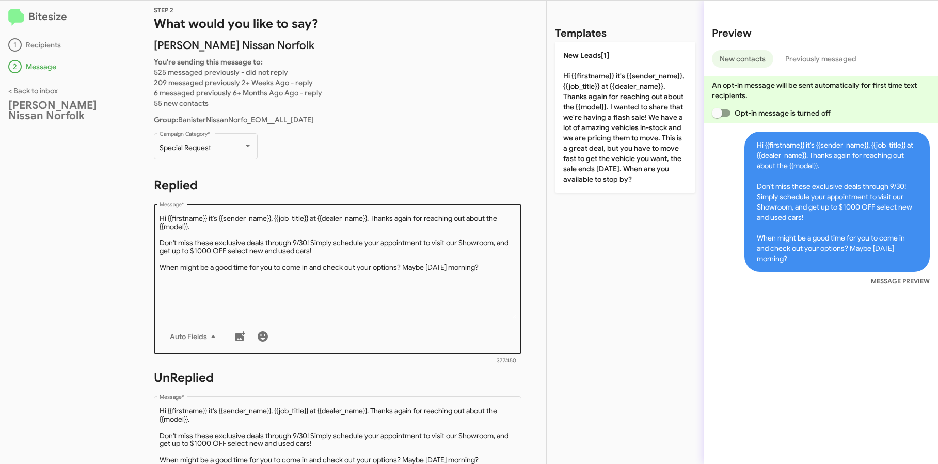
type textarea "Hi {{firstname}} it's {{sender_name}}, {{job_title}} at {{dealer_name}}. Thanks…"
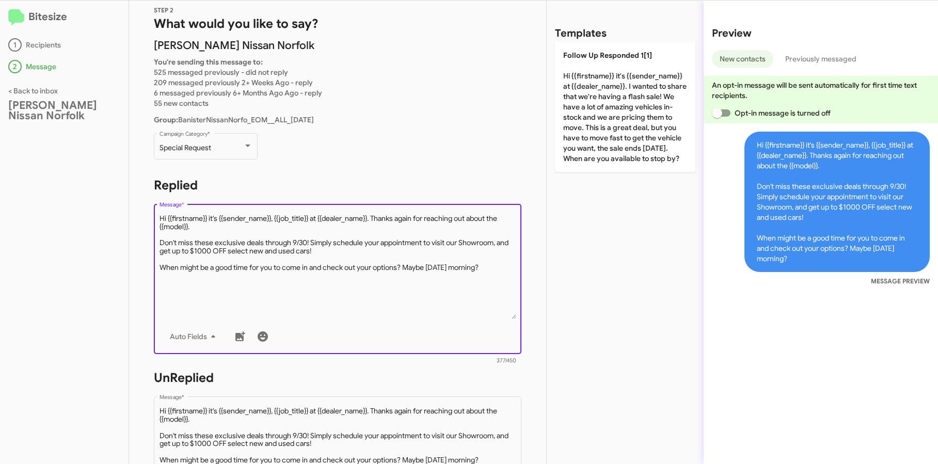
drag, startPoint x: 238, startPoint y: 230, endPoint x: 373, endPoint y: 218, distance: 135.8
click at [373, 218] on textarea "Message *" at bounding box center [338, 266] width 357 height 105
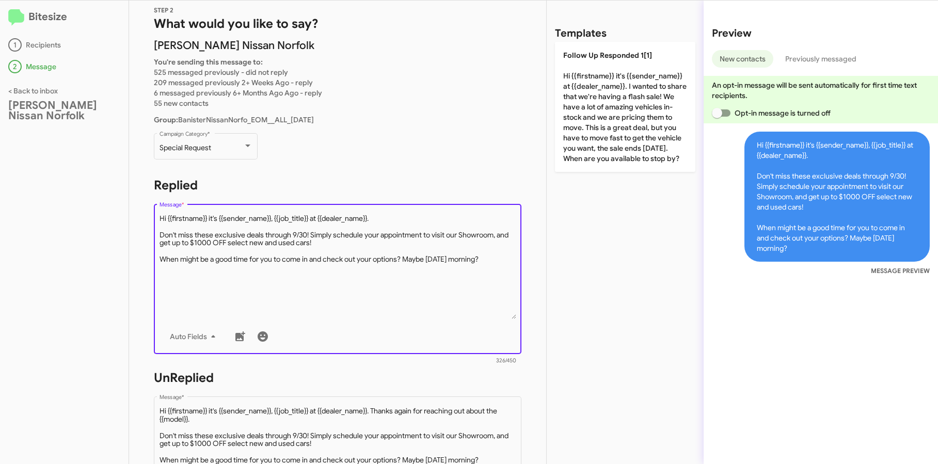
drag, startPoint x: 310, startPoint y: 218, endPoint x: 276, endPoint y: 219, distance: 34.1
click at [276, 219] on textarea "Message *" at bounding box center [338, 266] width 357 height 105
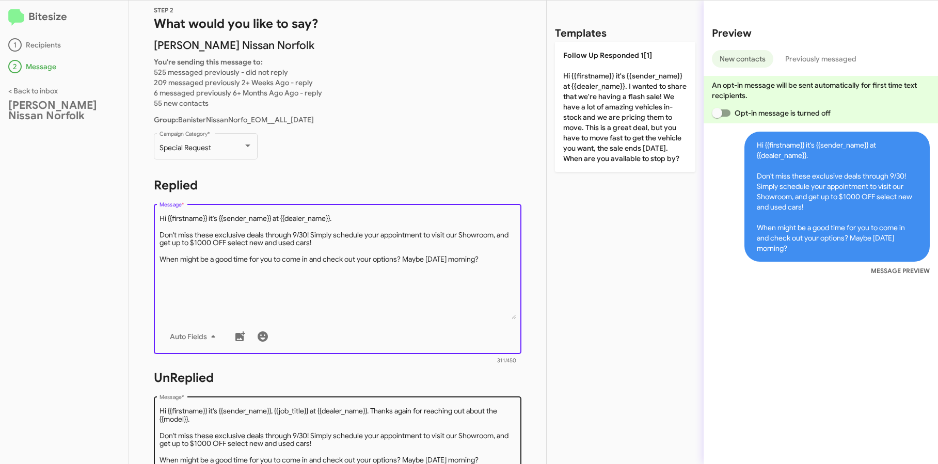
type textarea "Hi {{firstname}} it's {{sender_name}} at {{dealer_name}}. Don't miss these excl…"
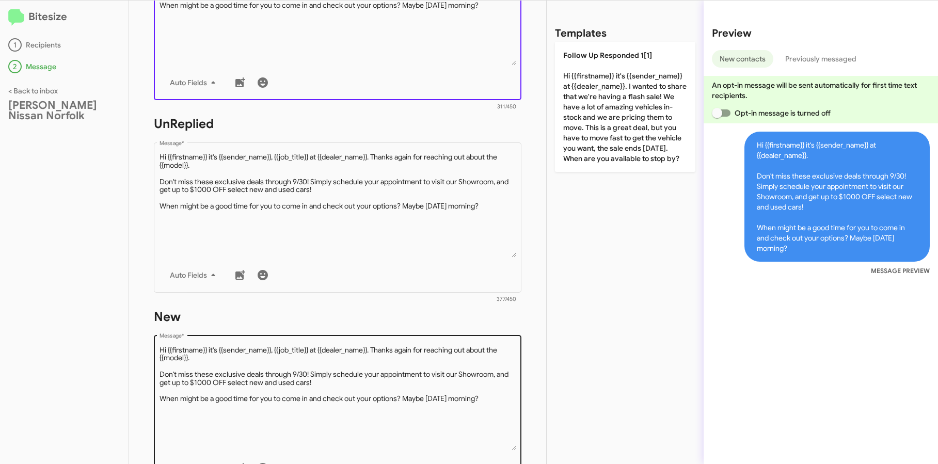
scroll to position [451, 0]
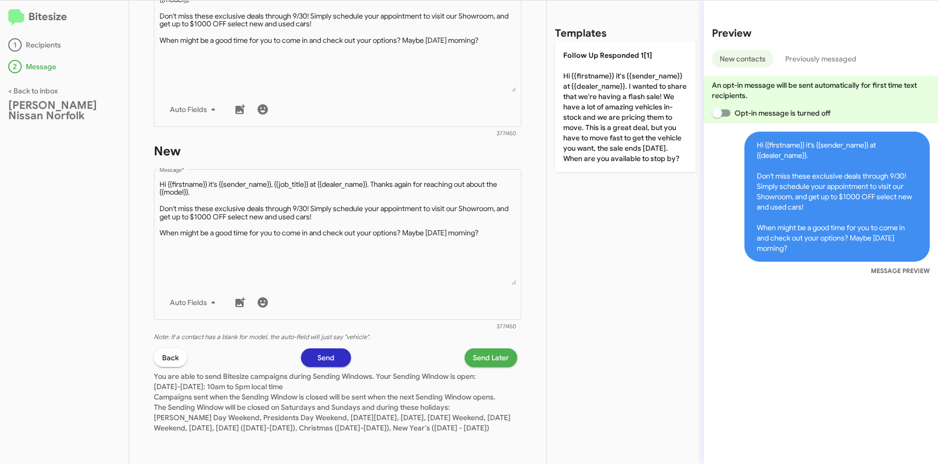
click at [494, 348] on span "Send Later" at bounding box center [491, 357] width 36 height 19
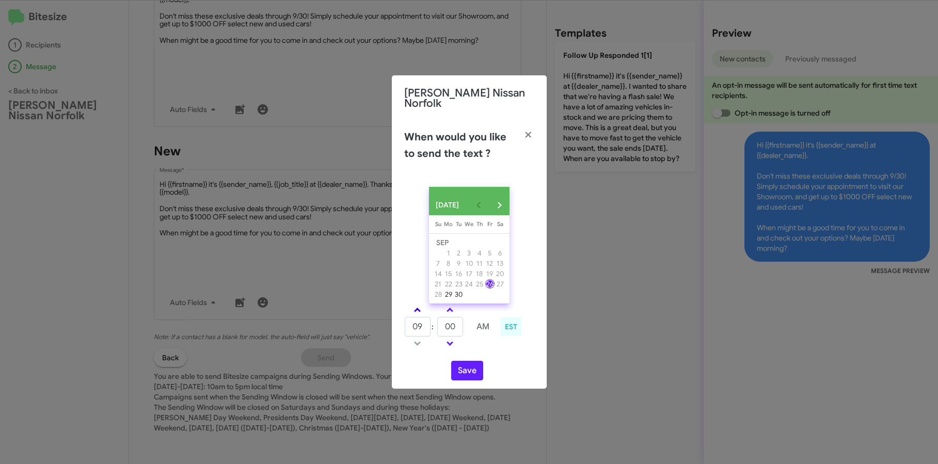
click at [417, 309] on span at bounding box center [417, 311] width 7 height 7
type input "11"
click at [450, 312] on span at bounding box center [450, 311] width 7 height 7
click at [456, 324] on input "05" at bounding box center [450, 327] width 26 height 20
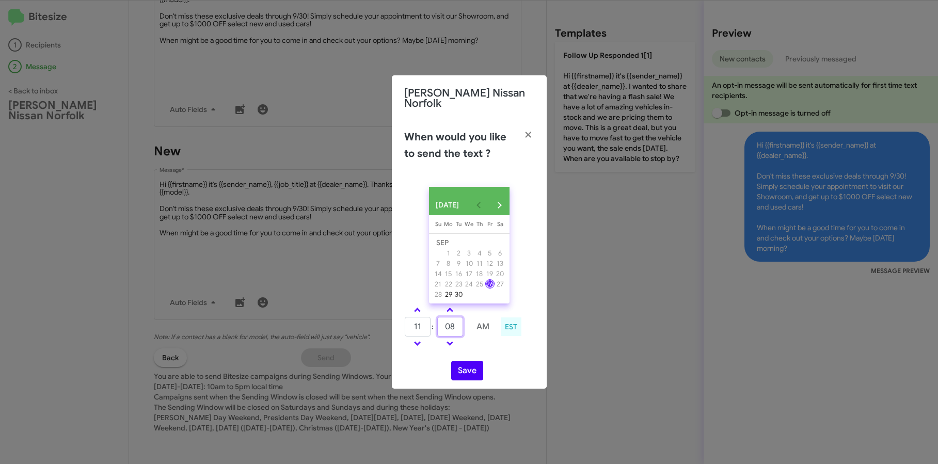
type input "08"
click at [464, 372] on button "Save" at bounding box center [467, 371] width 32 height 20
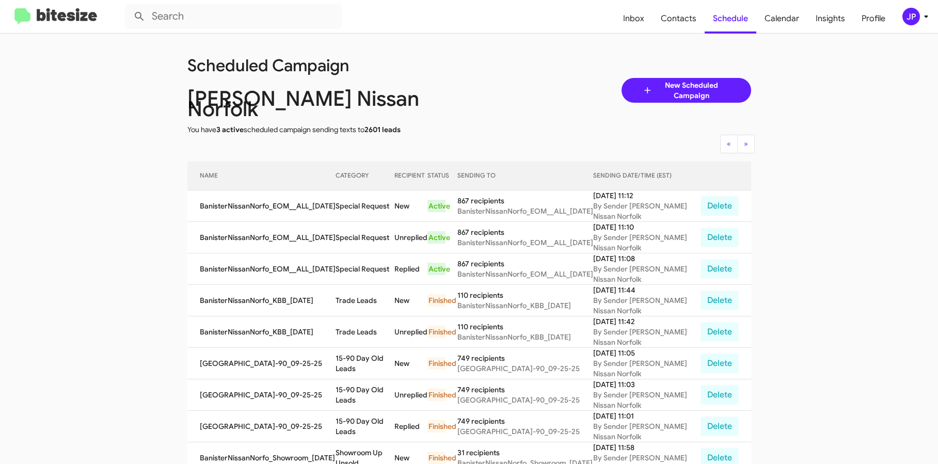
click at [29, 20] on img at bounding box center [55, 16] width 83 height 17
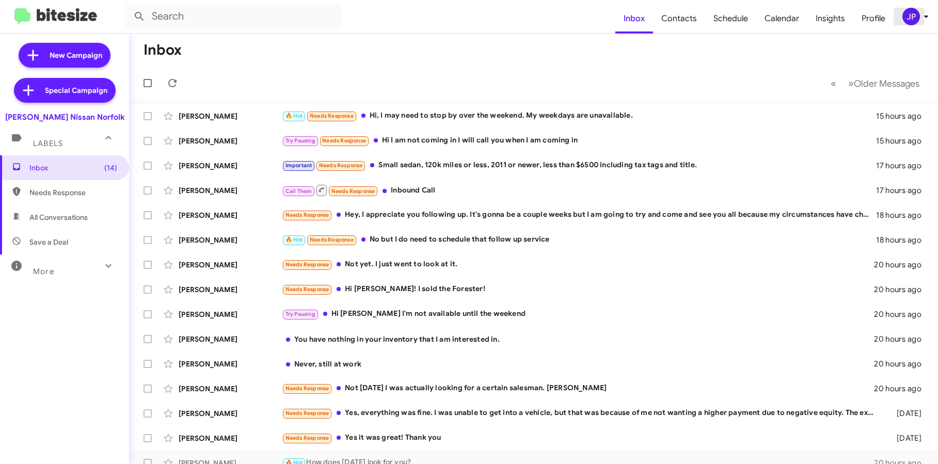
click at [900, 8] on button "JP" at bounding box center [910, 17] width 33 height 18
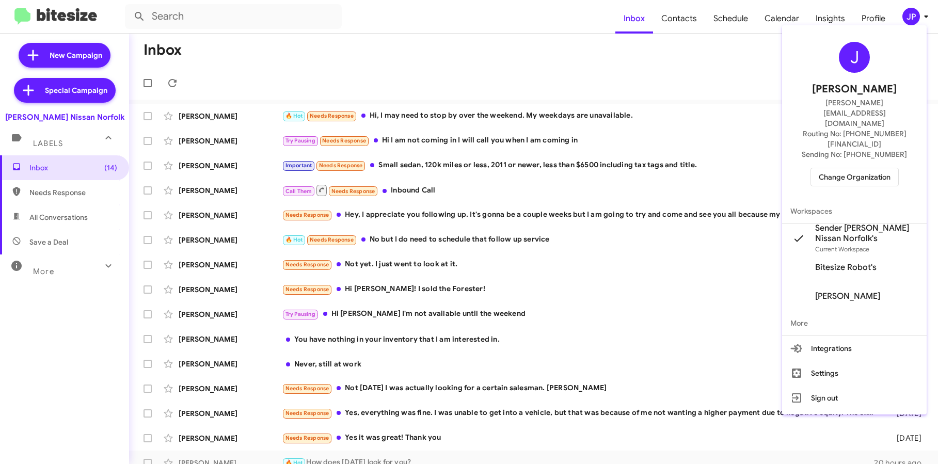
click at [876, 168] on span "Change Organization" at bounding box center [855, 177] width 72 height 18
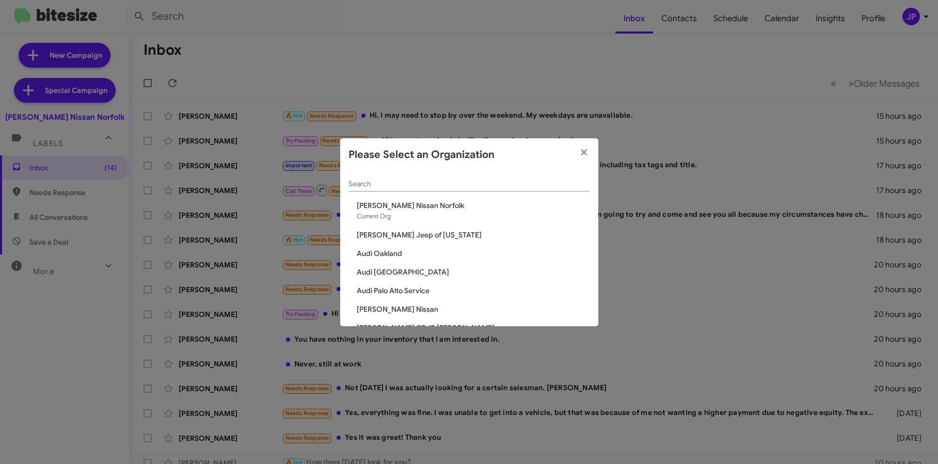
click at [493, 179] on div "Search" at bounding box center [469, 181] width 242 height 20
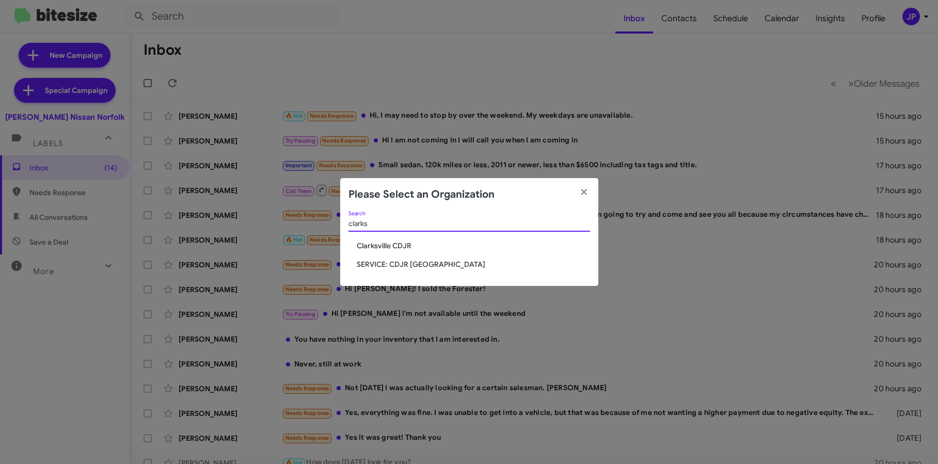
type input "clarks"
click at [381, 247] on span "Clarksville CDJR" at bounding box center [473, 246] width 233 height 10
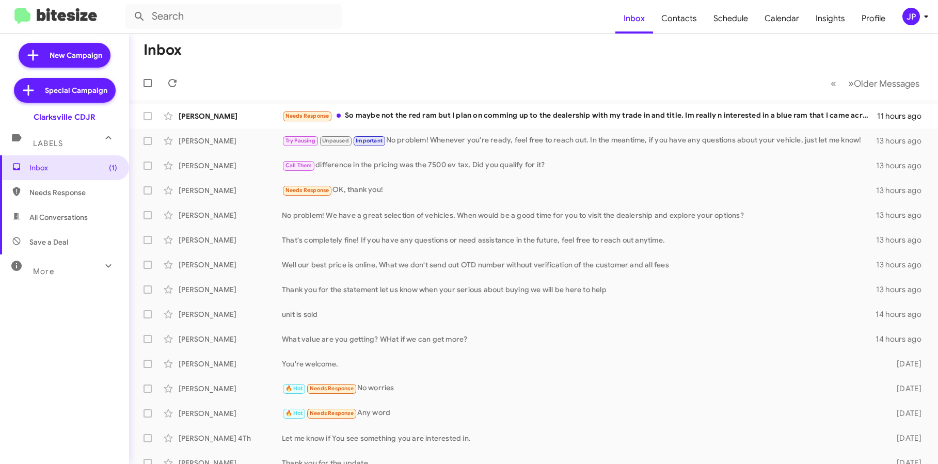
drag, startPoint x: 314, startPoint y: 44, endPoint x: 319, endPoint y: 43, distance: 5.2
click at [315, 44] on mat-toolbar-row "Inbox" at bounding box center [533, 50] width 809 height 33
click at [51, 57] on span "New Campaign" at bounding box center [76, 55] width 53 height 10
click at [915, 10] on div "JP" at bounding box center [911, 17] width 18 height 18
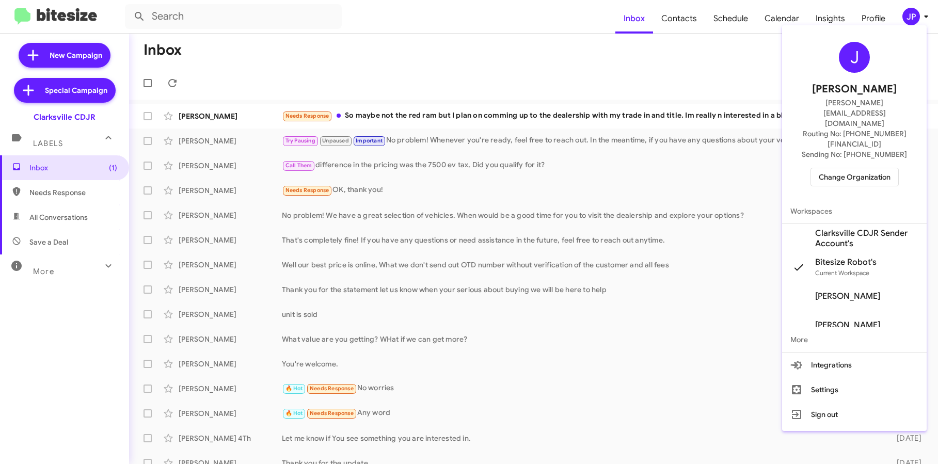
click at [827, 228] on span "Clarksville CDJR Sender Account's" at bounding box center [866, 238] width 103 height 21
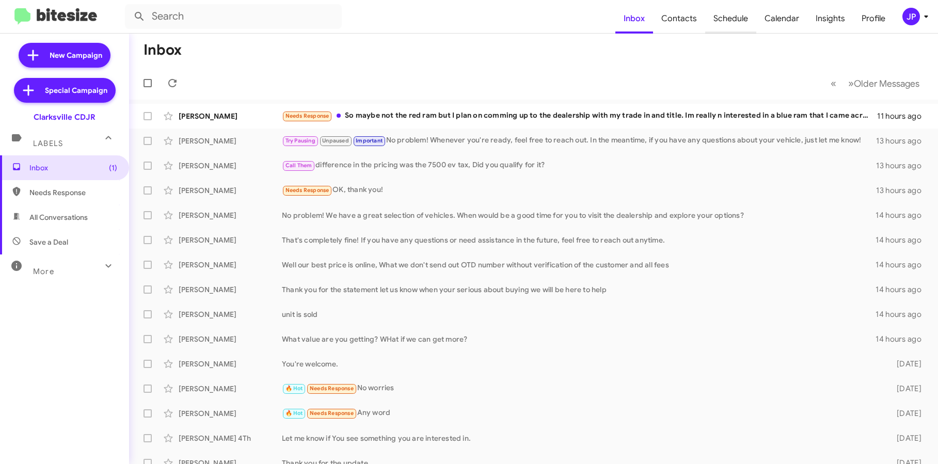
click at [748, 22] on span "Schedule" at bounding box center [730, 19] width 51 height 30
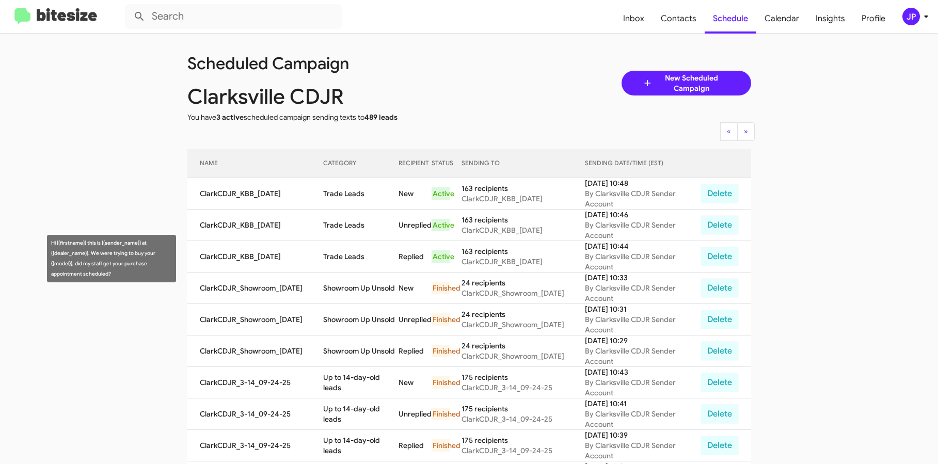
scroll to position [4, 0]
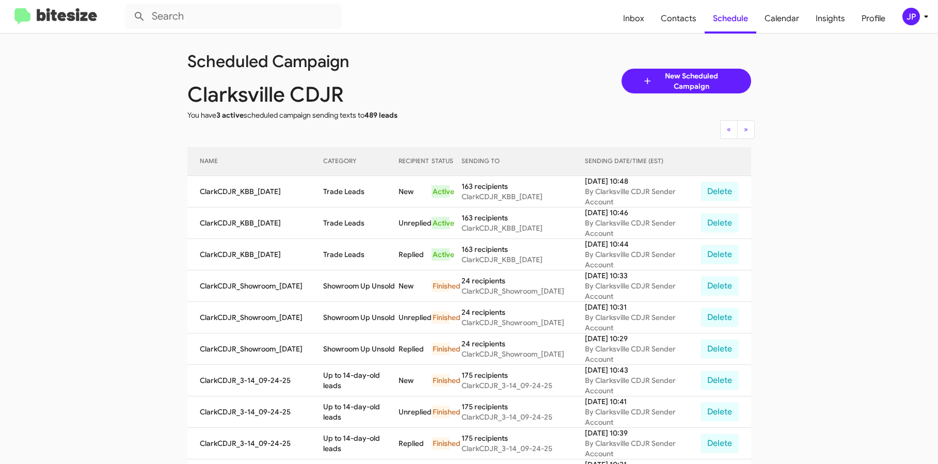
click at [49, 16] on img at bounding box center [55, 16] width 83 height 17
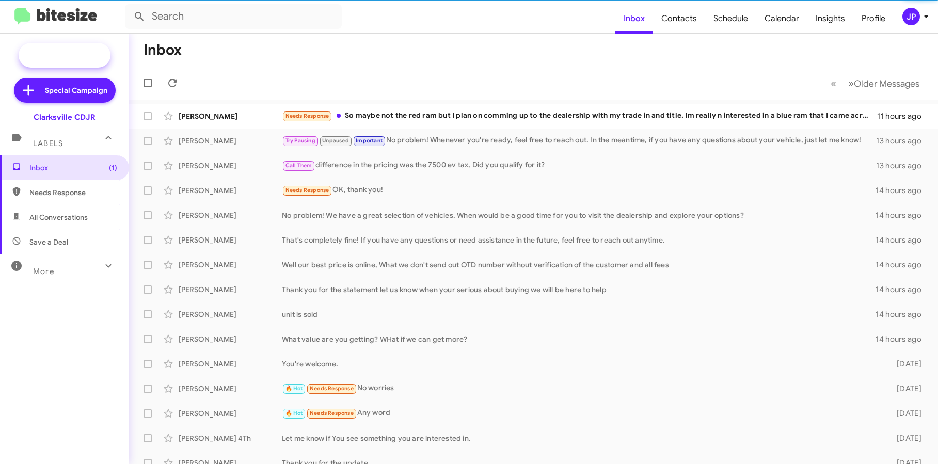
click at [85, 59] on span "New Campaign" at bounding box center [76, 55] width 53 height 10
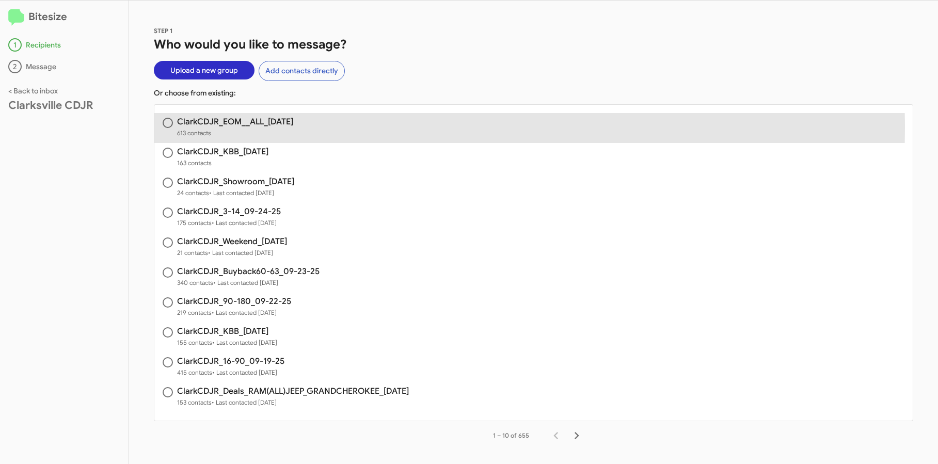
click at [241, 128] on span "613 contacts" at bounding box center [235, 133] width 116 height 10
radio input "true"
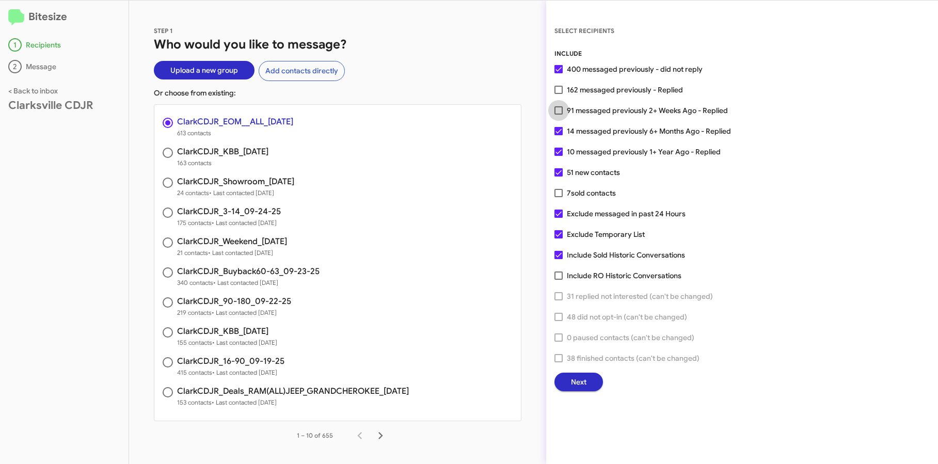
click at [583, 109] on span "91 messaged previously 2+ Weeks Ago - Replied" at bounding box center [647, 110] width 161 height 12
click at [559, 115] on input "91 messaged previously 2+ Weeks Ago - Replied" at bounding box center [558, 115] width 1 height 1
checkbox input "true"
click at [586, 381] on span "Next" at bounding box center [578, 382] width 15 height 19
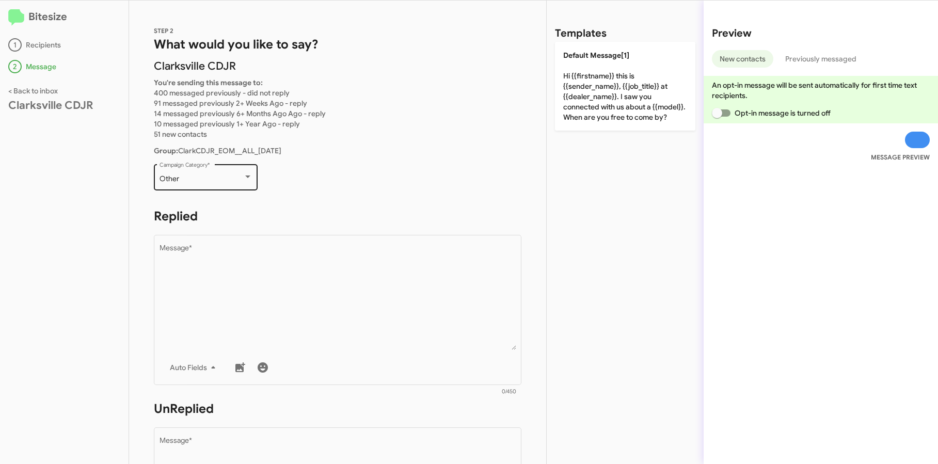
click at [190, 185] on div "Other Campaign Category *" at bounding box center [206, 176] width 93 height 28
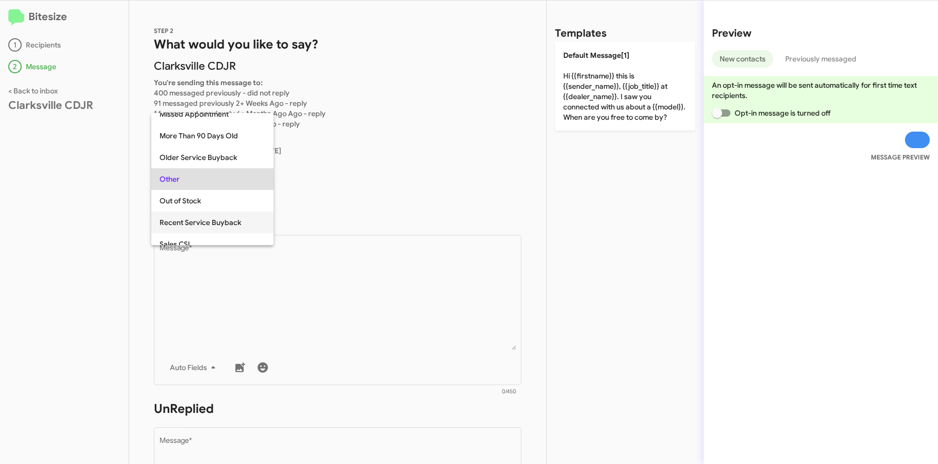
scroll to position [432, 0]
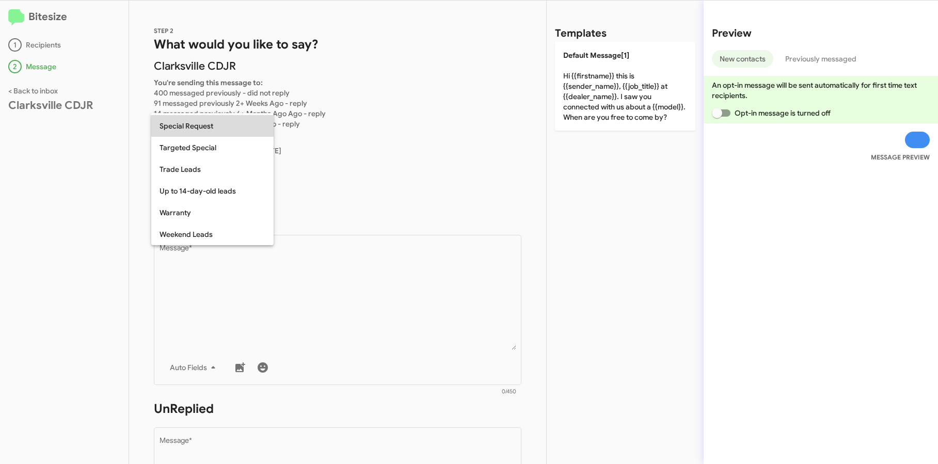
click at [208, 128] on span "Special Request" at bounding box center [213, 126] width 106 height 22
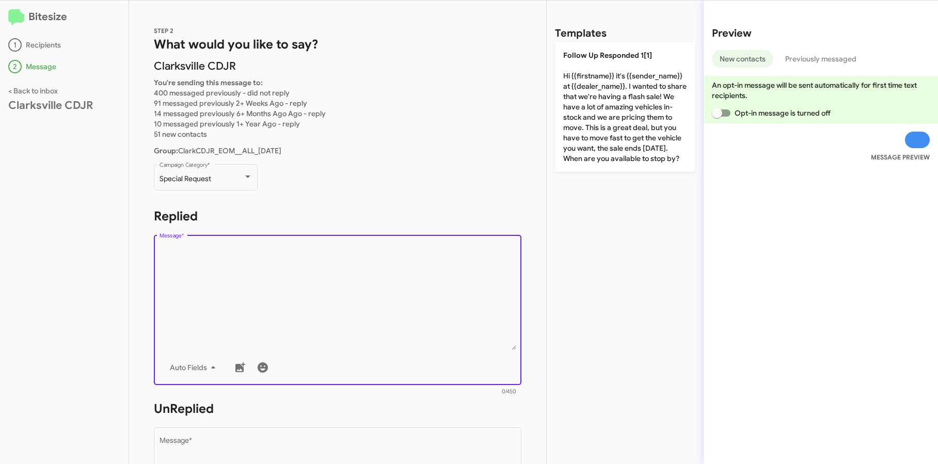
click at [272, 297] on textarea "Message *" at bounding box center [338, 297] width 357 height 105
paste textarea "Hi {{firstname}} it's {{sender_name}}, {{job_title}} at {{dealer_name}}. Thanks…"
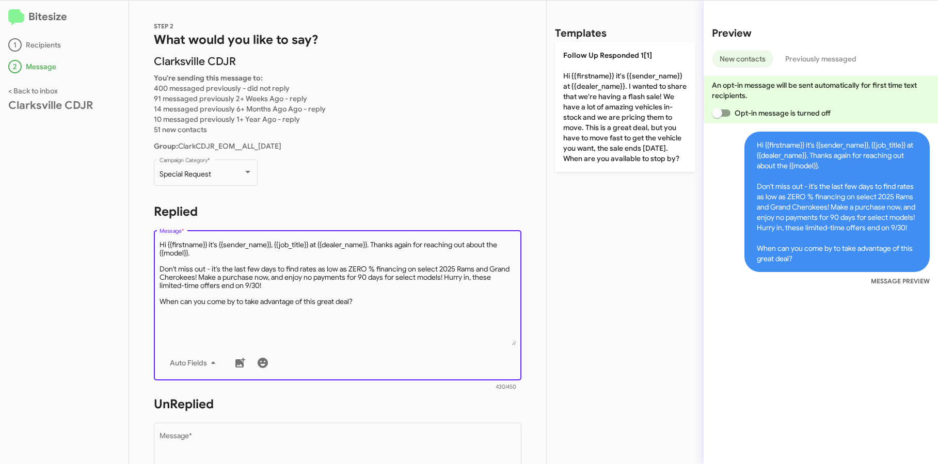
scroll to position [304, 0]
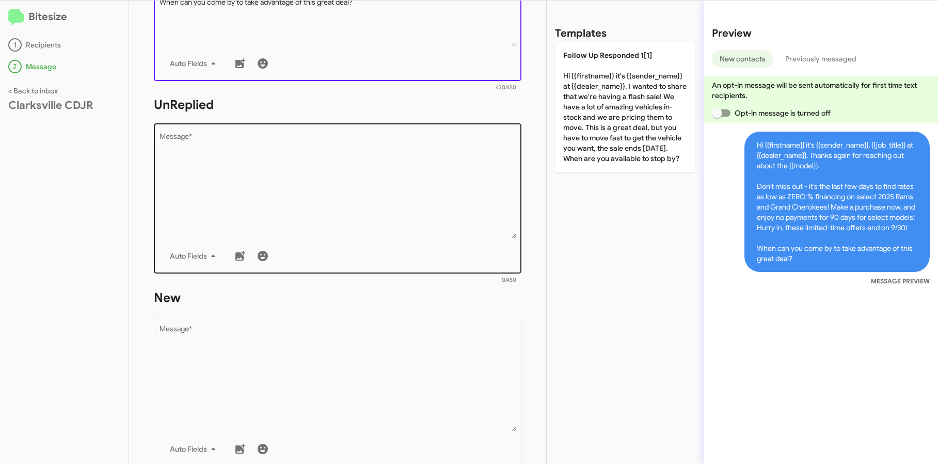
type textarea "Hi {{firstname}} it's {{sender_name}}, {{job_title}} at {{dealer_name}}. Thanks…"
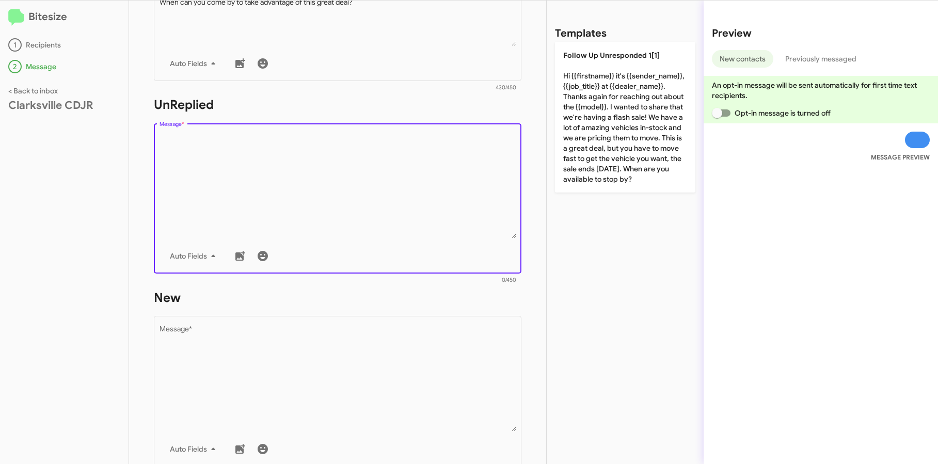
click at [257, 159] on textarea "Message *" at bounding box center [338, 185] width 357 height 105
paste textarea "Hi {{firstname}} it's {{sender_name}}, {{job_title}} at {{dealer_name}}. Thanks…"
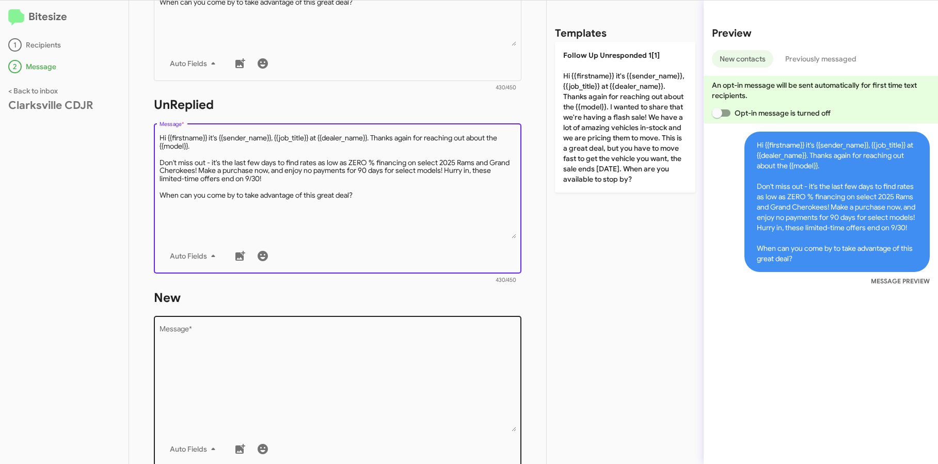
type textarea "Hi {{firstname}} it's {{sender_name}}, {{job_title}} at {{dealer_name}}. Thanks…"
click at [237, 365] on textarea "Message *" at bounding box center [338, 378] width 357 height 105
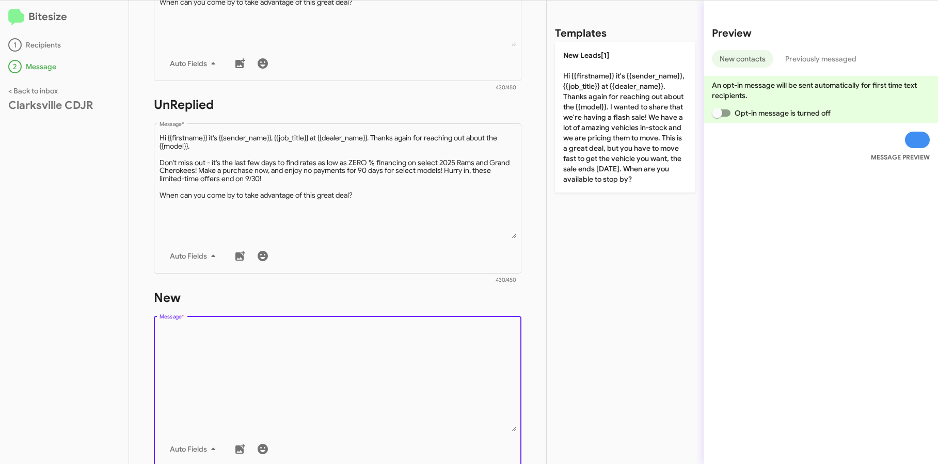
paste textarea "Hi {{firstname}} it's {{sender_name}}, {{job_title}} at {{dealer_name}}. Thanks…"
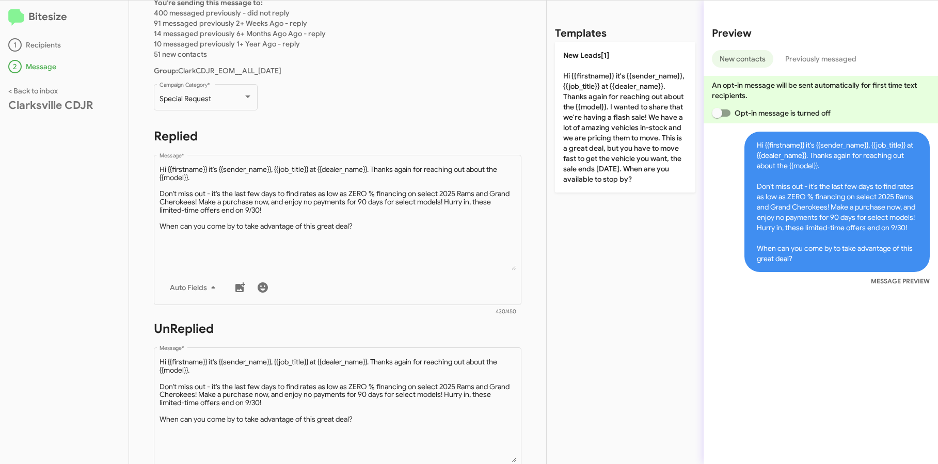
scroll to position [0, 0]
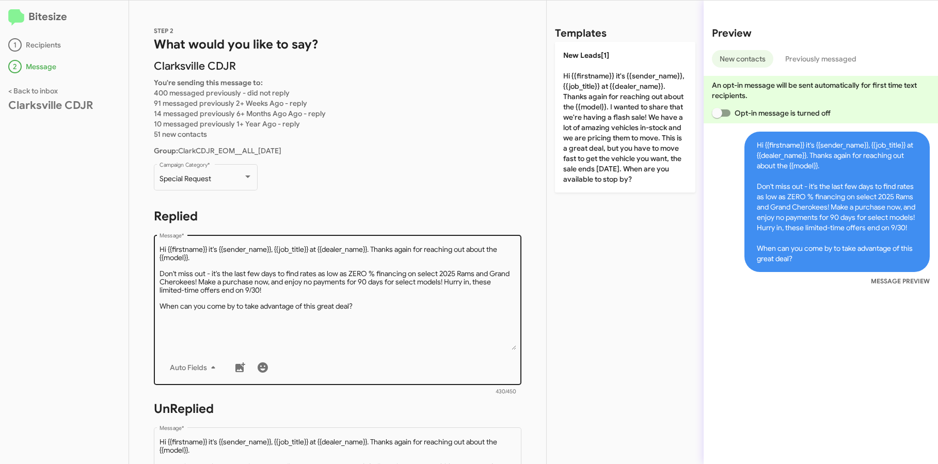
type textarea "Hi {{firstname}} it's {{sender_name}}, {{job_title}} at {{dealer_name}}. Thanks…"
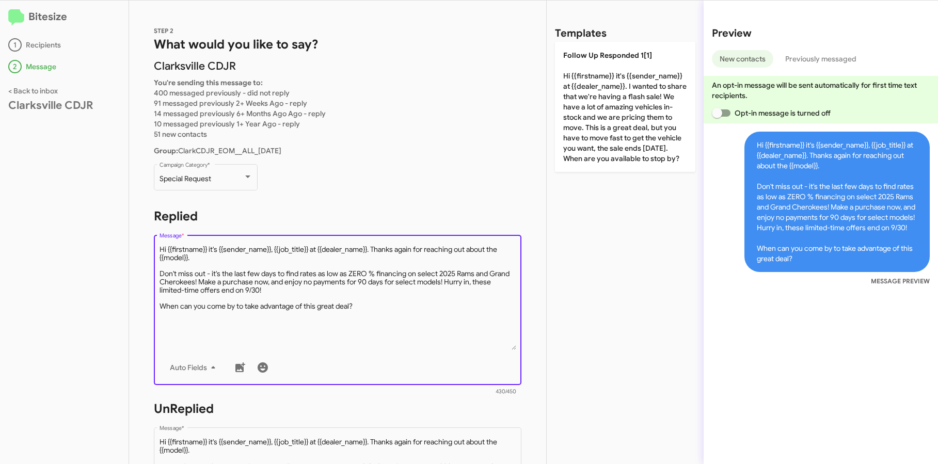
drag, startPoint x: 219, startPoint y: 260, endPoint x: 377, endPoint y: 252, distance: 157.7
click at [377, 252] on textarea "Message *" at bounding box center [338, 297] width 357 height 105
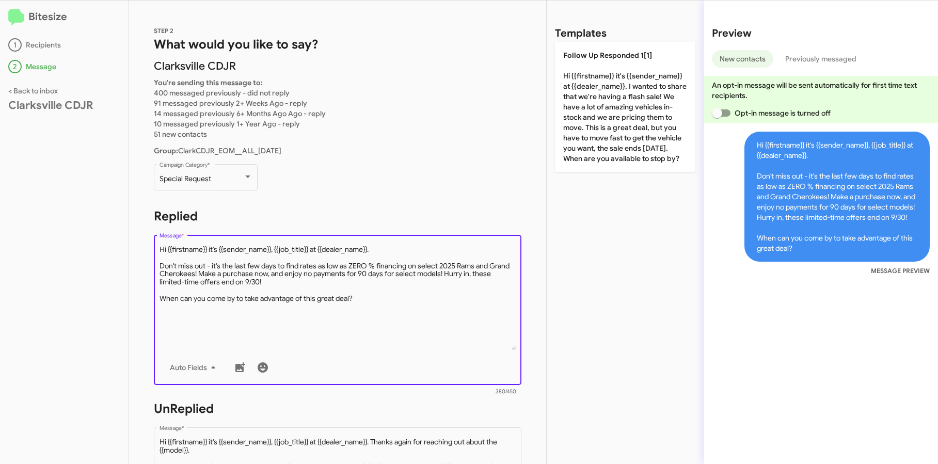
drag, startPoint x: 311, startPoint y: 248, endPoint x: 274, endPoint y: 246, distance: 36.7
click at [274, 246] on textarea "Message *" at bounding box center [338, 297] width 357 height 105
click at [373, 291] on textarea "Message *" at bounding box center [338, 297] width 357 height 105
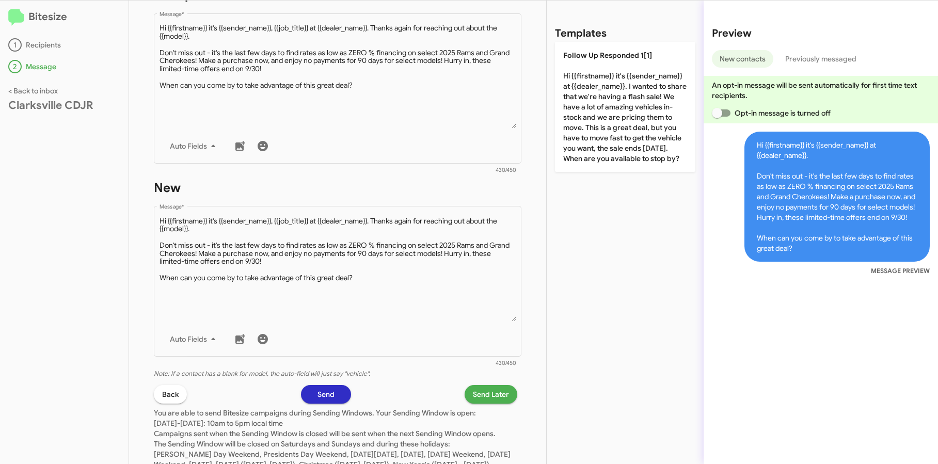
scroll to position [368, 0]
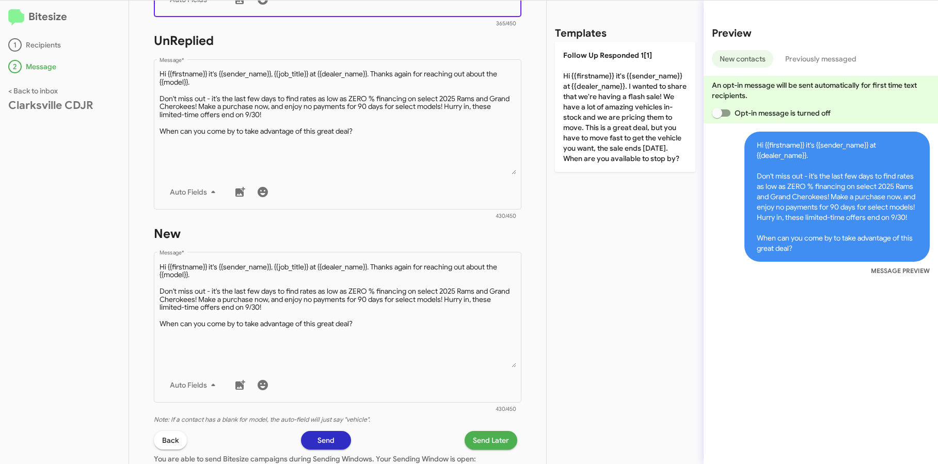
type textarea "Hi {{firstname}} it's {{sender_name}} at {{dealer_name}}. Don't miss out - it's…"
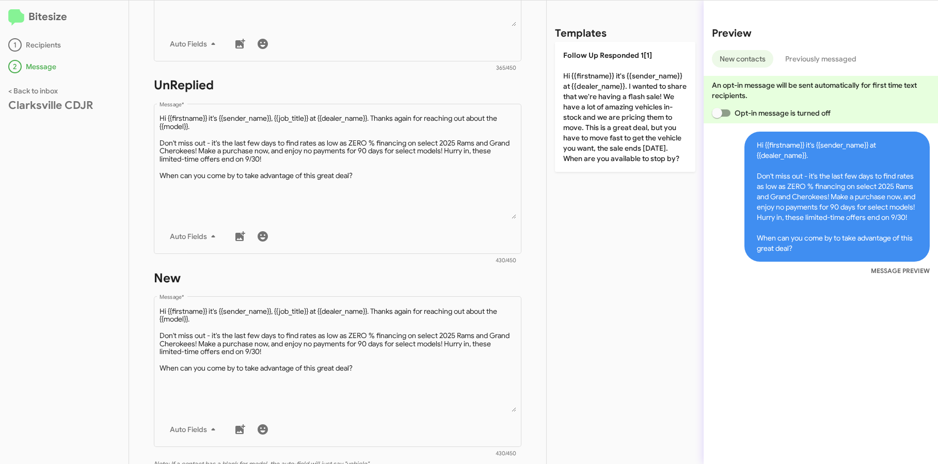
scroll to position [422, 0]
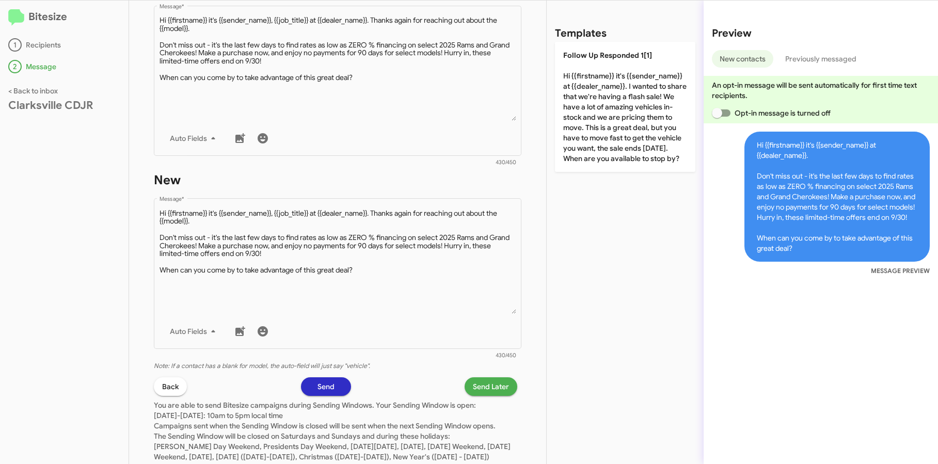
click at [488, 391] on span "Send Later" at bounding box center [491, 386] width 36 height 19
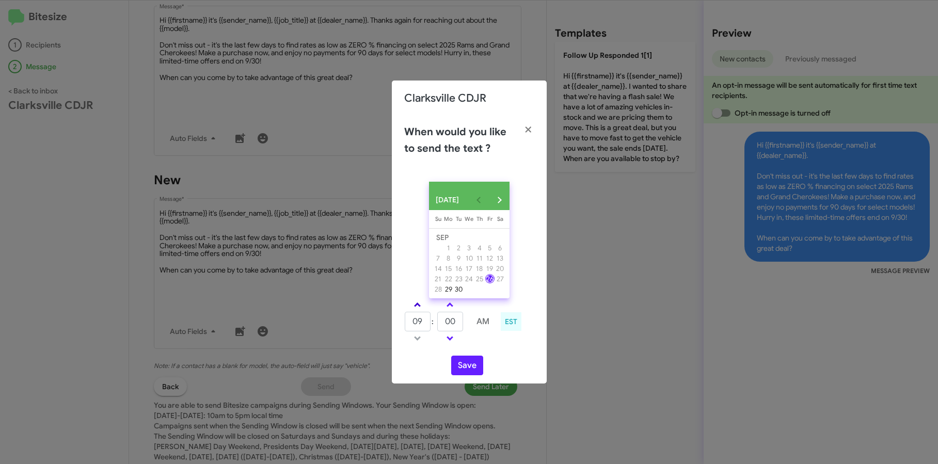
click at [419, 309] on span at bounding box center [417, 306] width 7 height 7
type input "10"
click at [448, 309] on span at bounding box center [450, 306] width 7 height 7
click at [449, 309] on span at bounding box center [450, 306] width 7 height 7
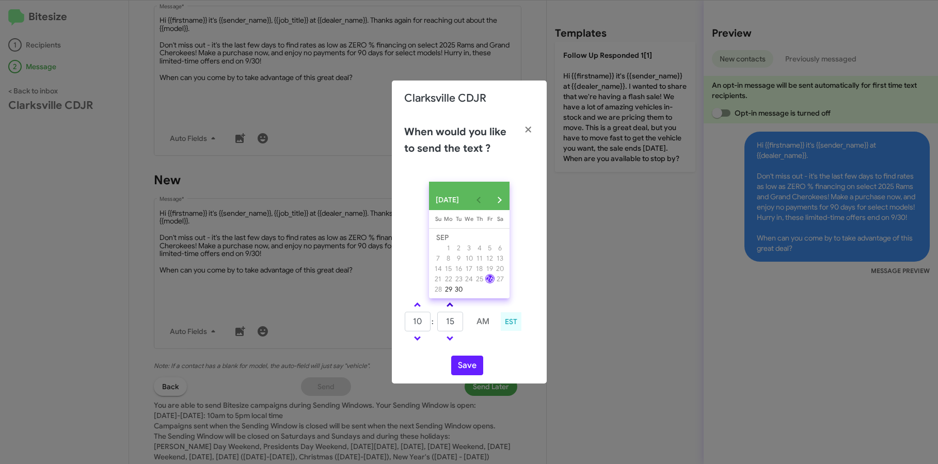
click at [449, 309] on span at bounding box center [450, 306] width 7 height 7
type input "25"
click at [469, 372] on button "Save" at bounding box center [467, 366] width 32 height 20
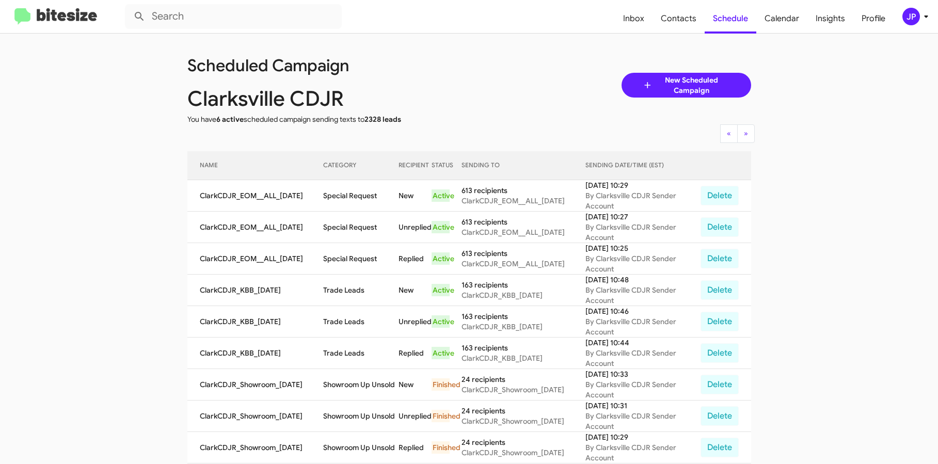
click at [58, 18] on img at bounding box center [55, 16] width 83 height 17
